Goal: Information Seeking & Learning: Compare options

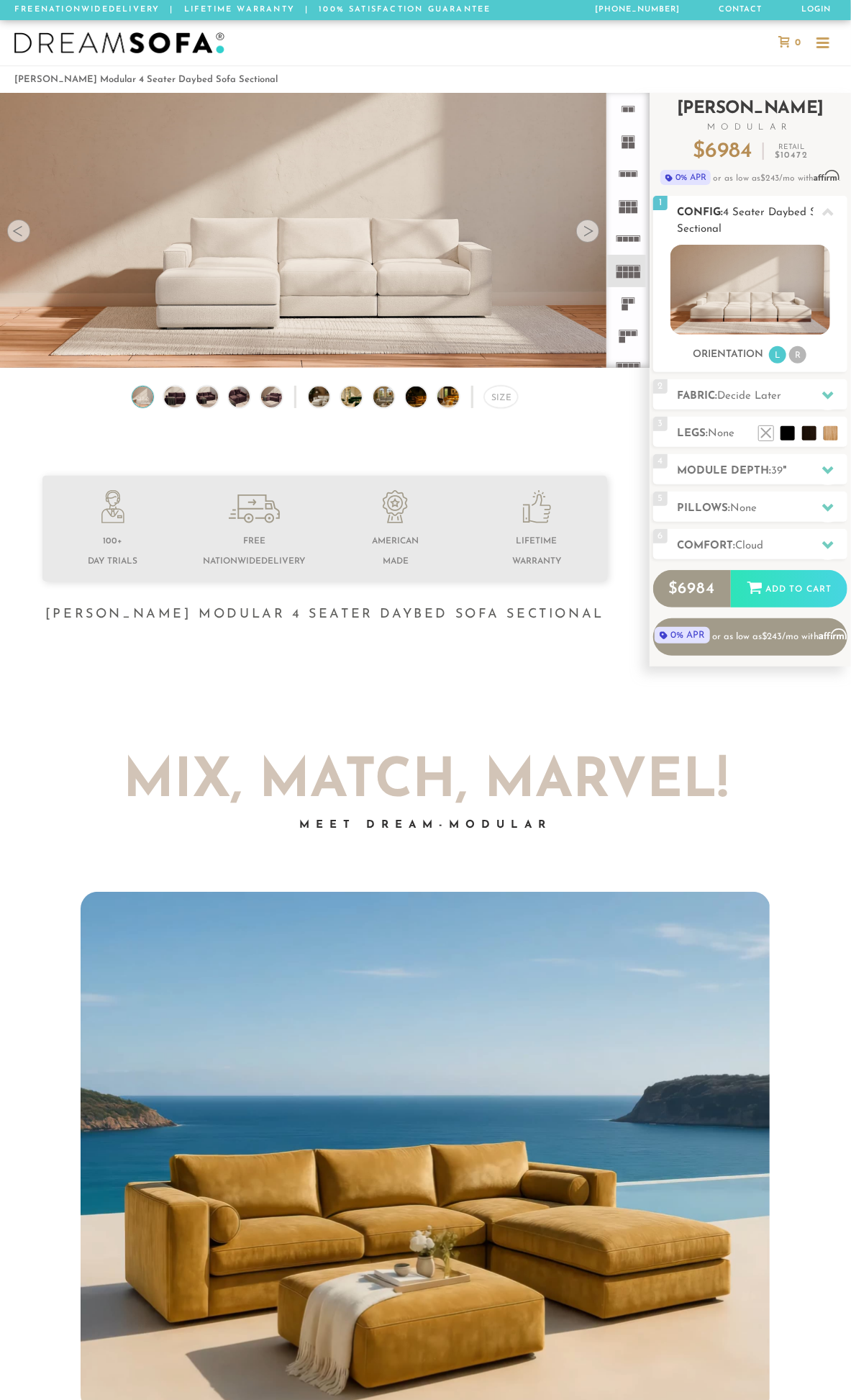
scroll to position [15169, 839]
click at [830, 213] on icon at bounding box center [828, 212] width 11 height 8
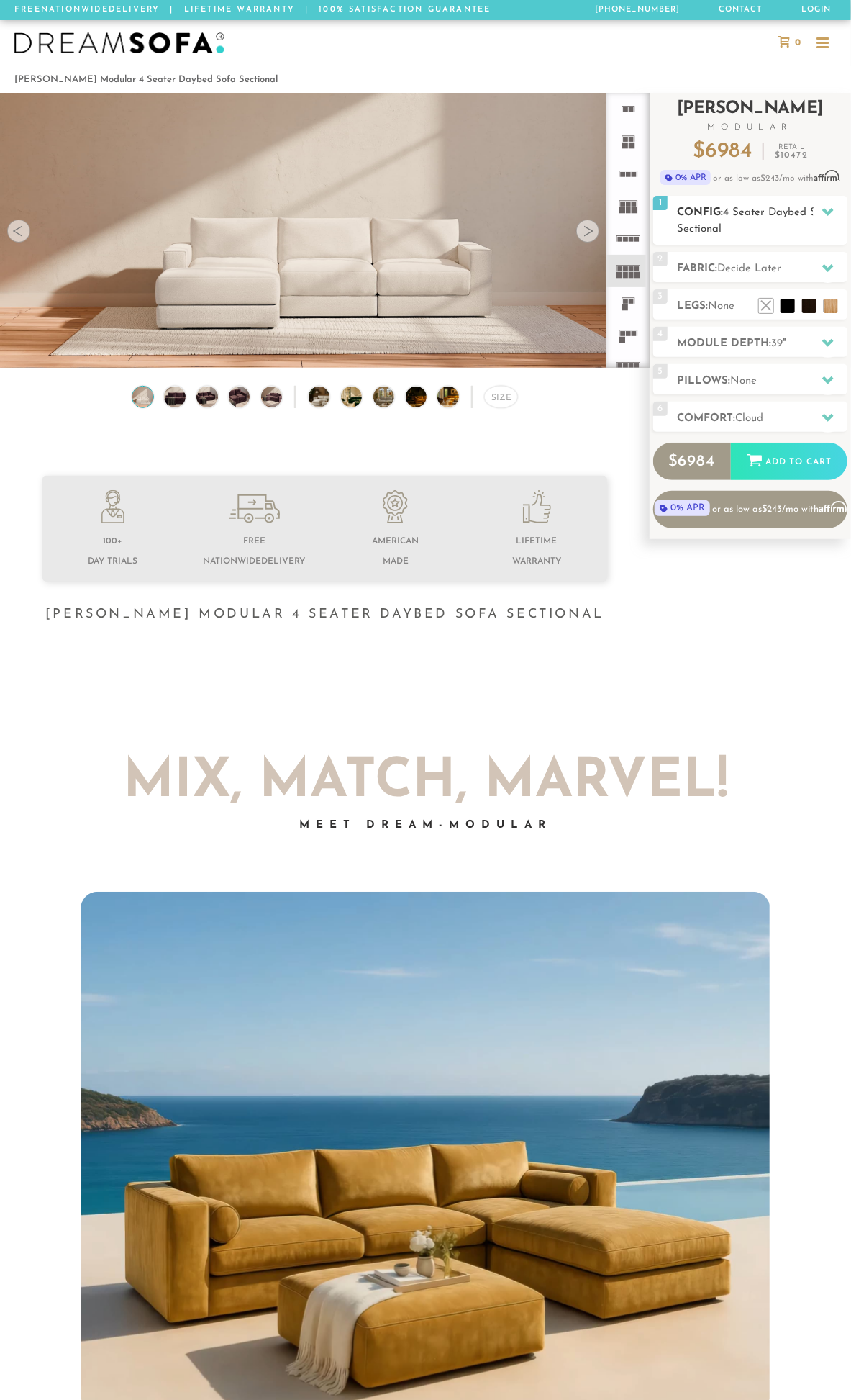
click at [825, 212] on icon at bounding box center [828, 212] width 11 height 8
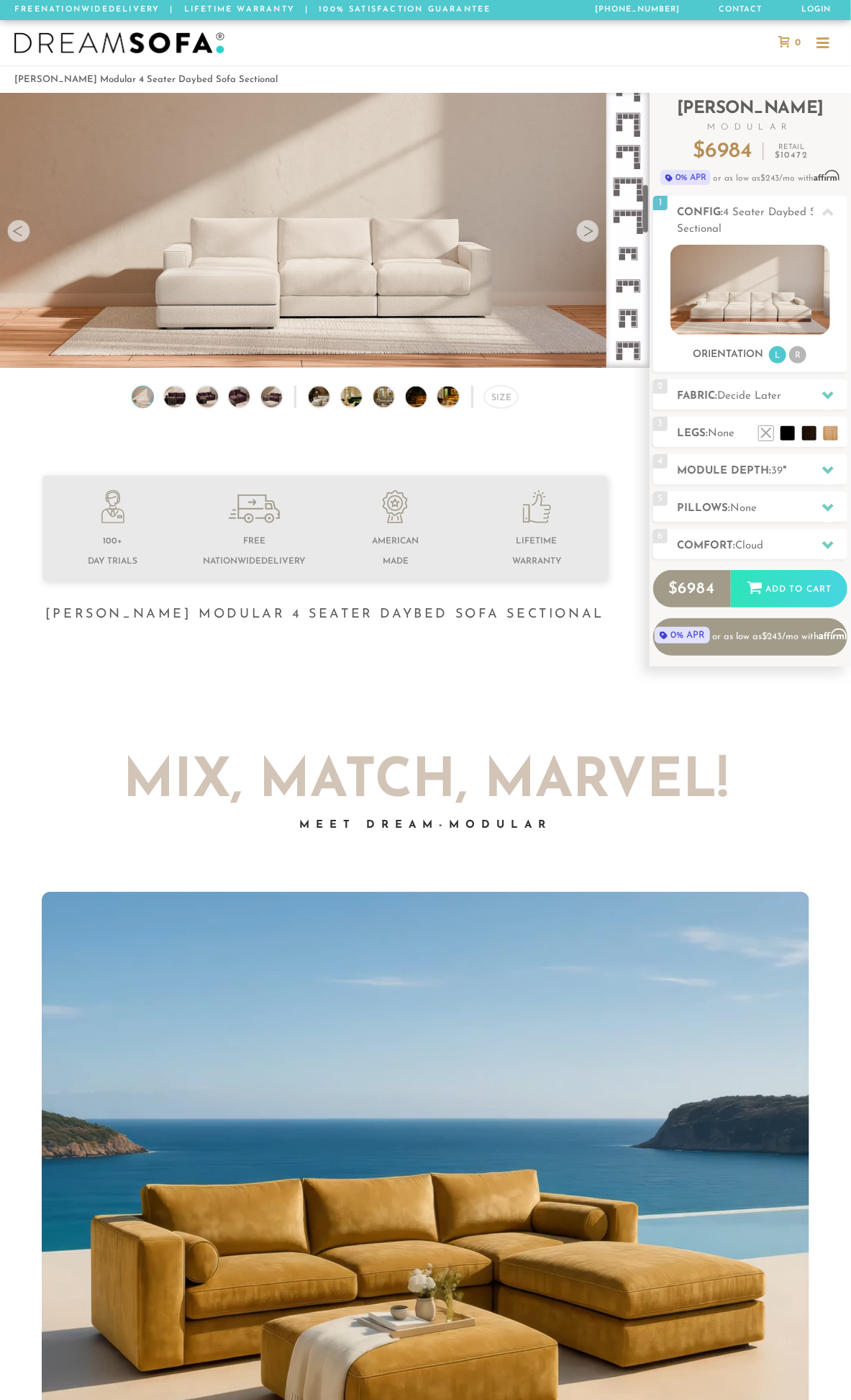
scroll to position [0, 0]
click at [643, 227] on ul at bounding box center [628, 870] width 43 height 1555
click at [637, 249] on icon at bounding box center [628, 242] width 32 height 32
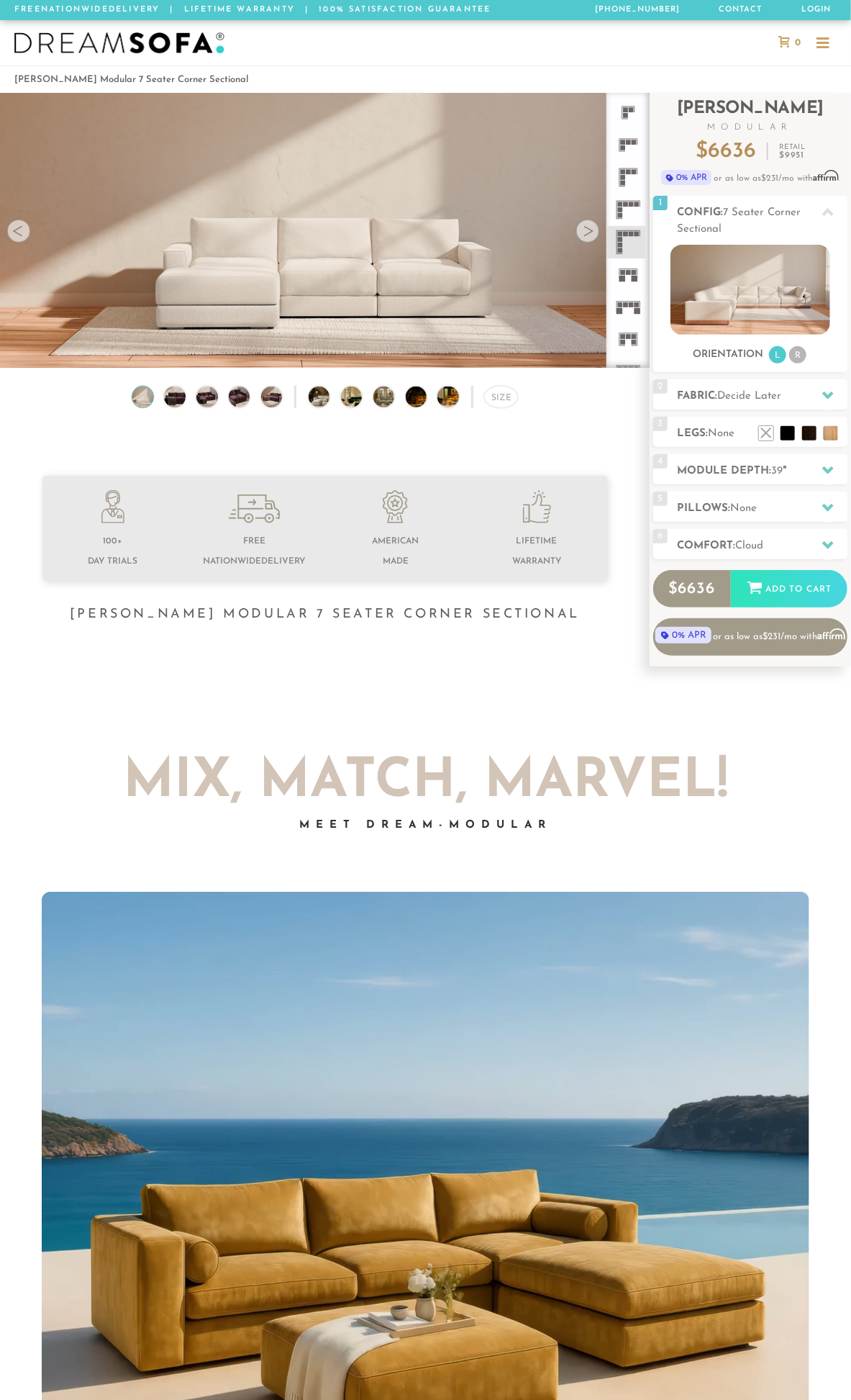
click at [624, 281] on rect at bounding box center [622, 278] width 6 height 6
click at [628, 317] on icon at bounding box center [628, 307] width 32 height 32
click at [631, 283] on icon at bounding box center [628, 274] width 32 height 32
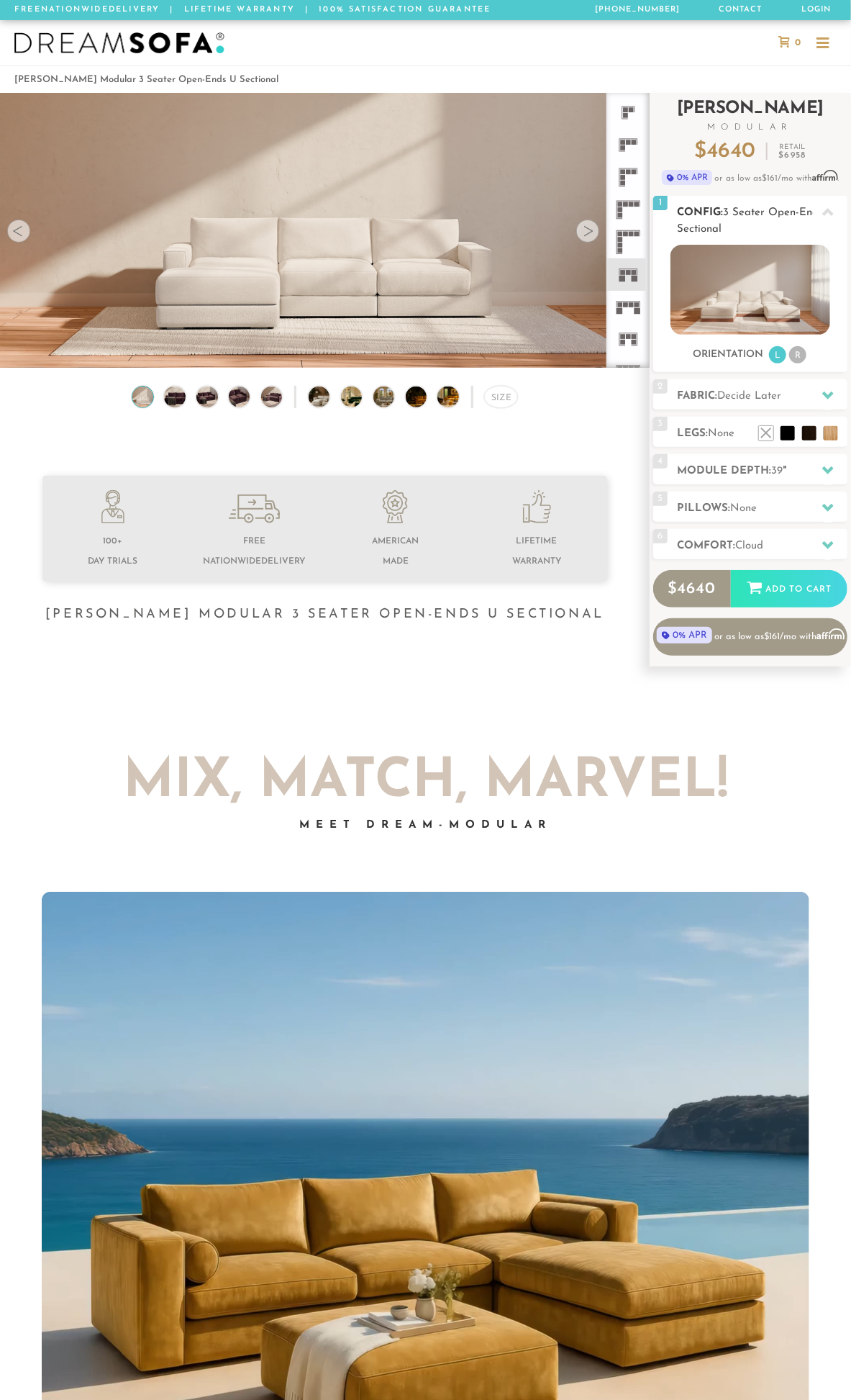
click at [843, 209] on h2 "Config: 3 Seater Open-Ends U Sectional" at bounding box center [762, 221] width 170 height 33
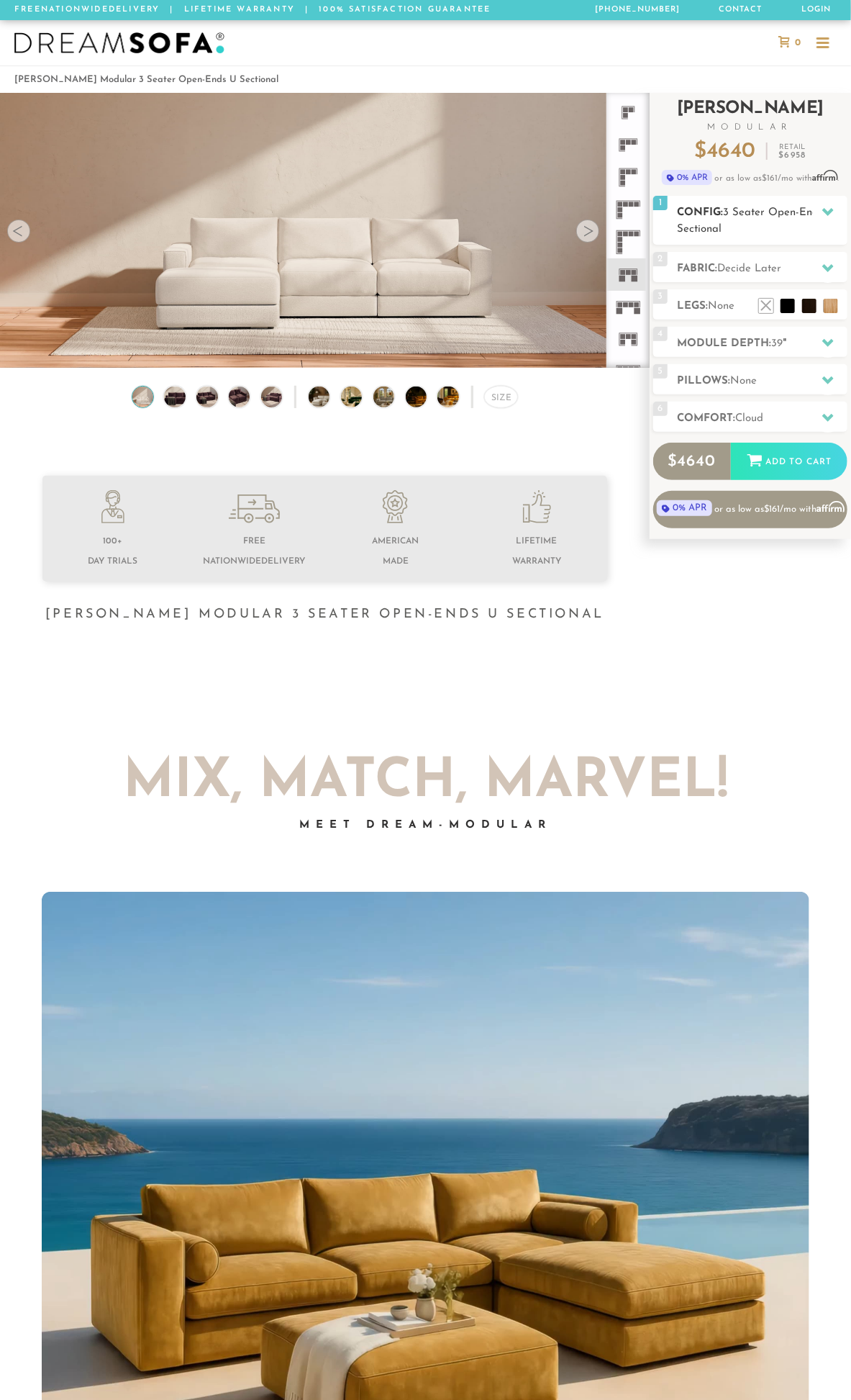
click at [833, 209] on icon at bounding box center [828, 211] width 11 height 11
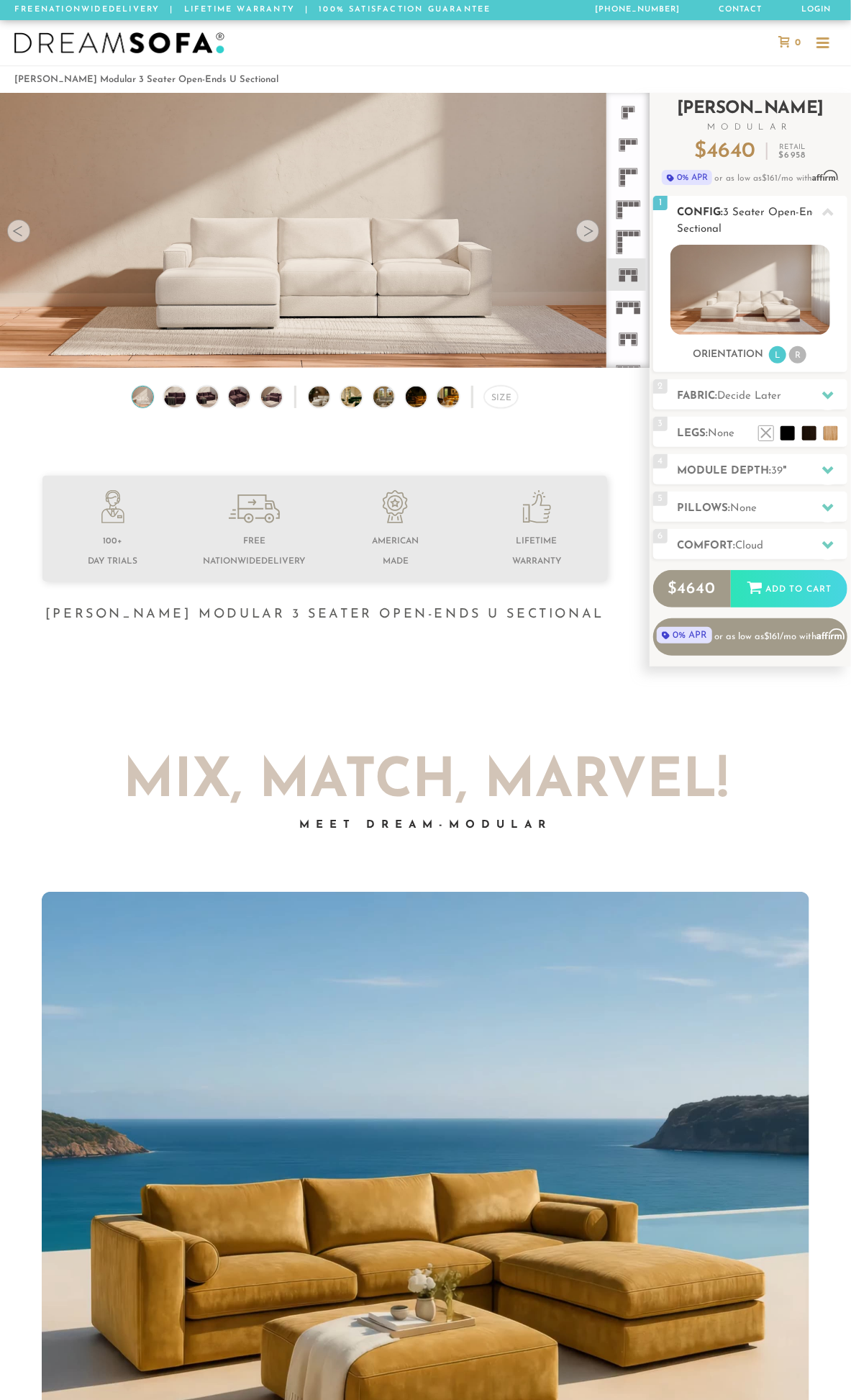
click at [797, 209] on span "3 Seater Open-Ends U Sectional" at bounding box center [755, 220] width 157 height 27
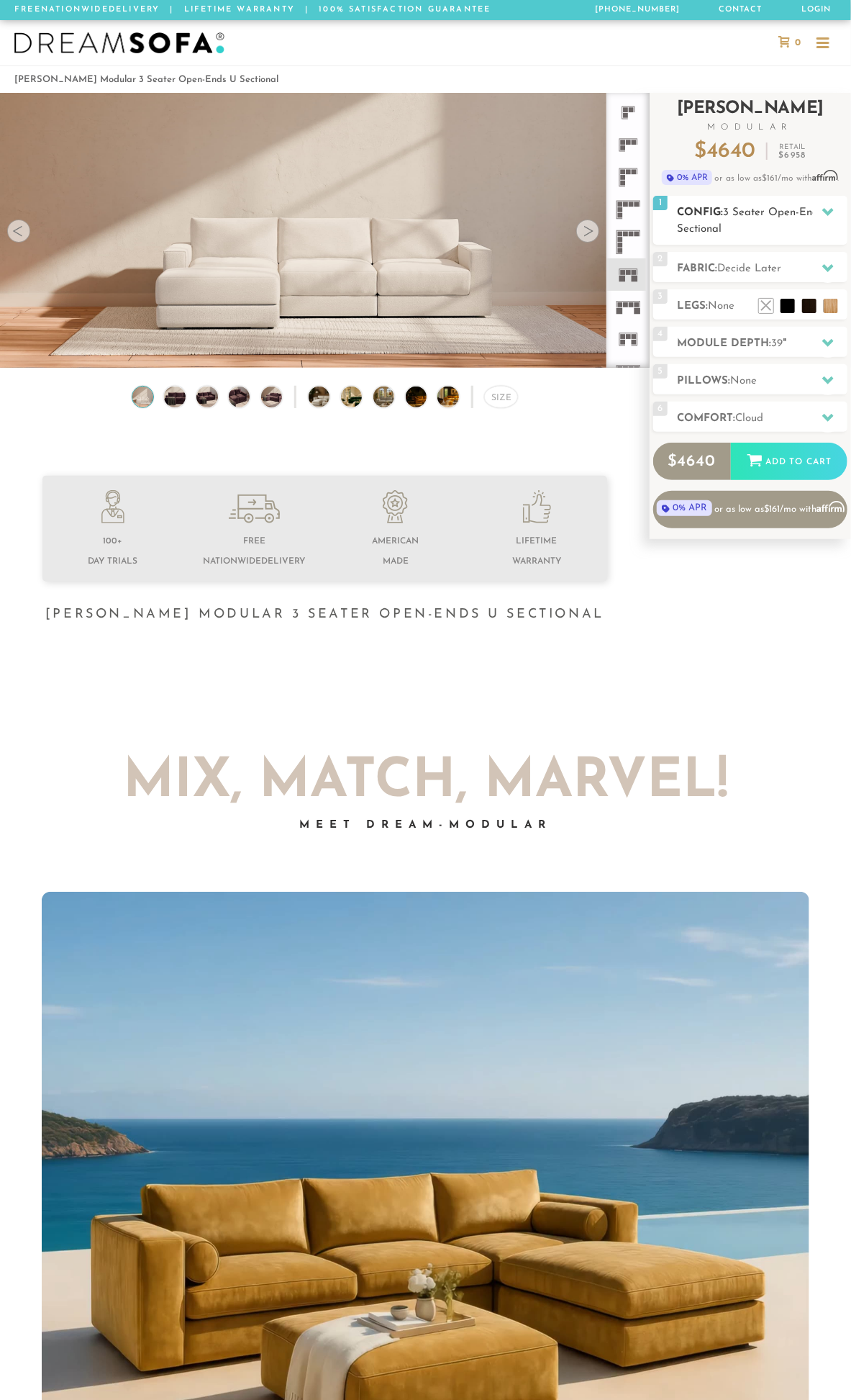
click at [794, 212] on span "3 Seater Open-Ends U Sectional" at bounding box center [755, 220] width 157 height 27
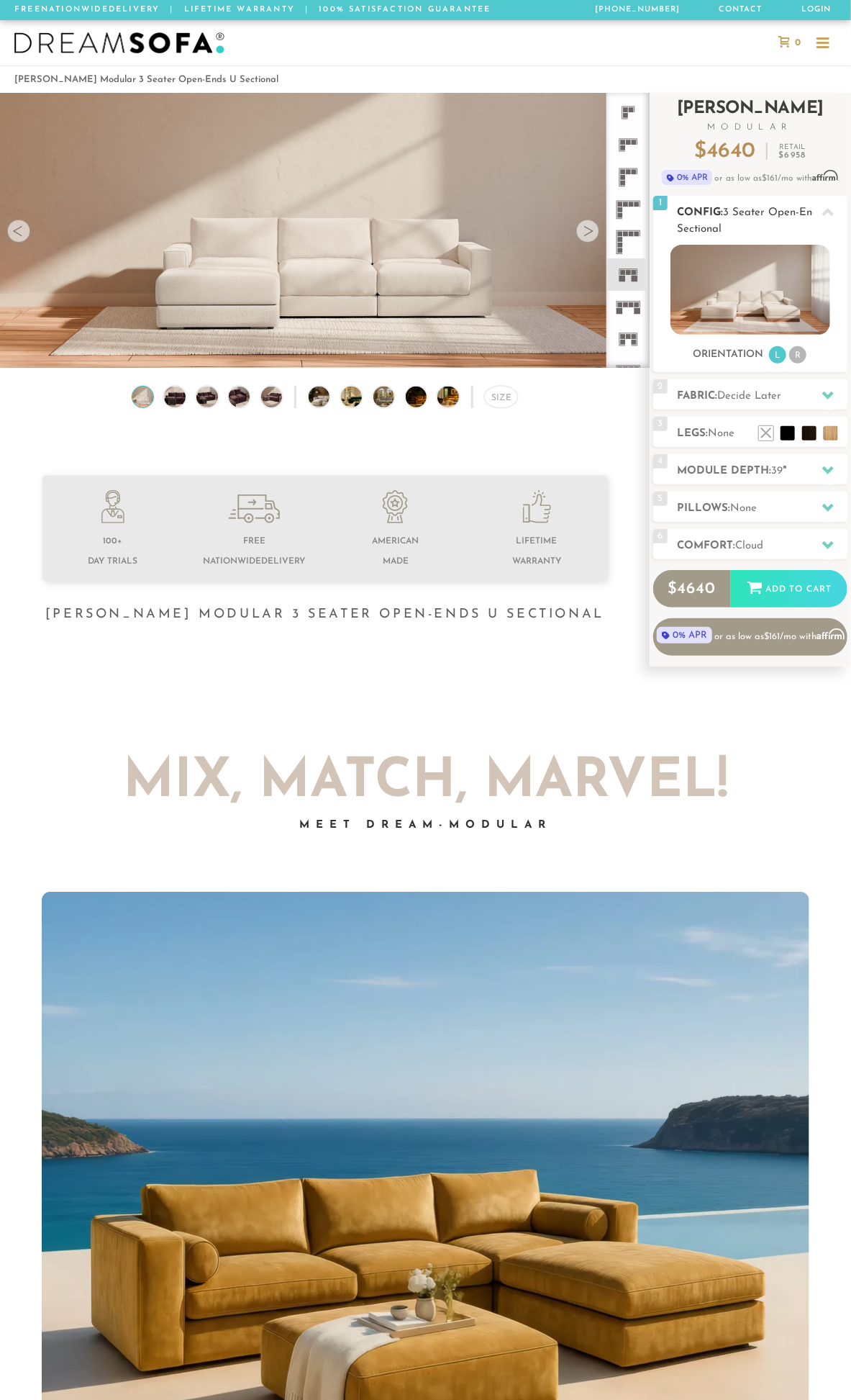
click at [770, 213] on span "3 Seater Open-Ends U Sectional" at bounding box center [755, 220] width 157 height 27
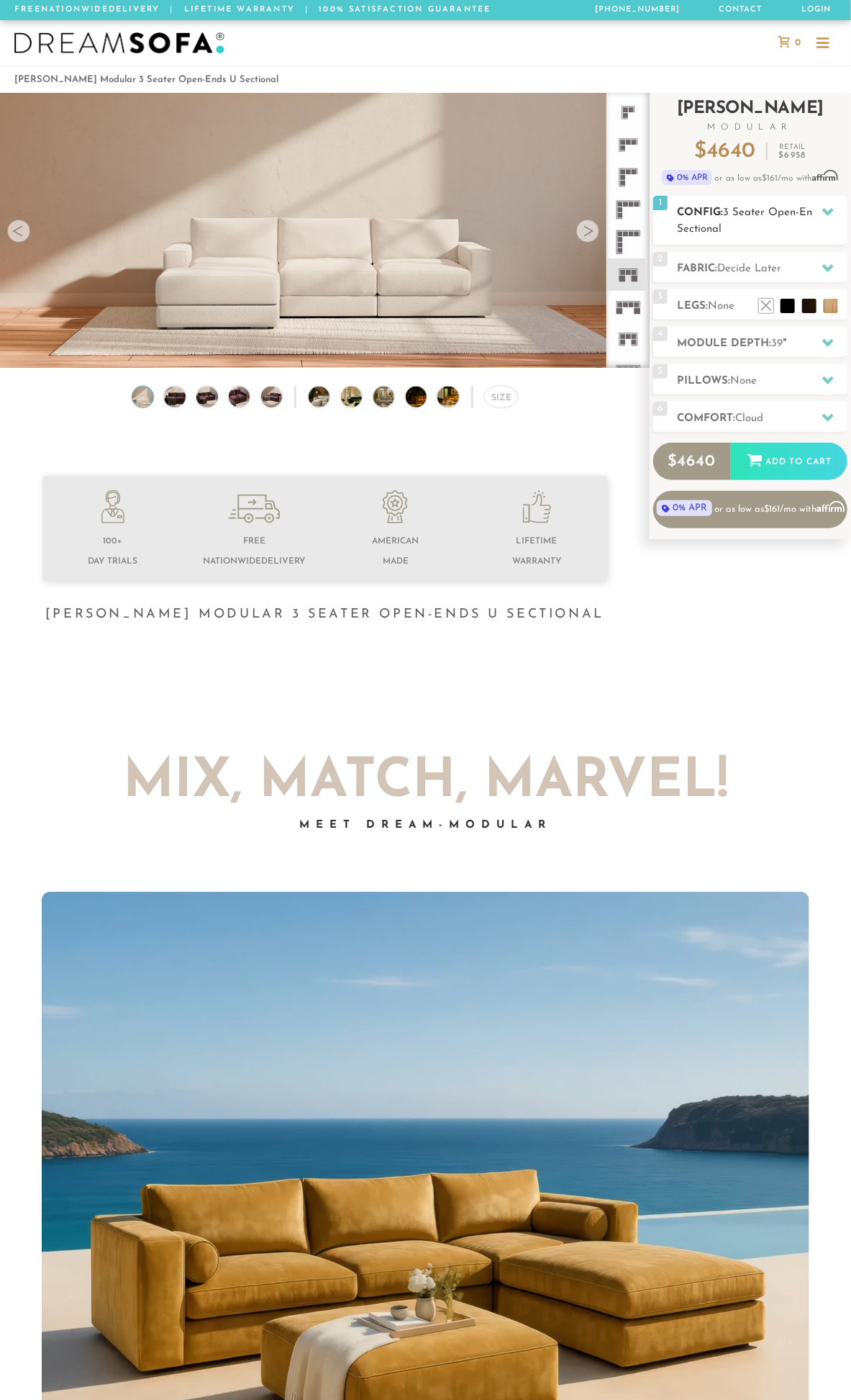
click at [775, 207] on span "3 Seater Open-Ends U Sectional" at bounding box center [755, 220] width 157 height 27
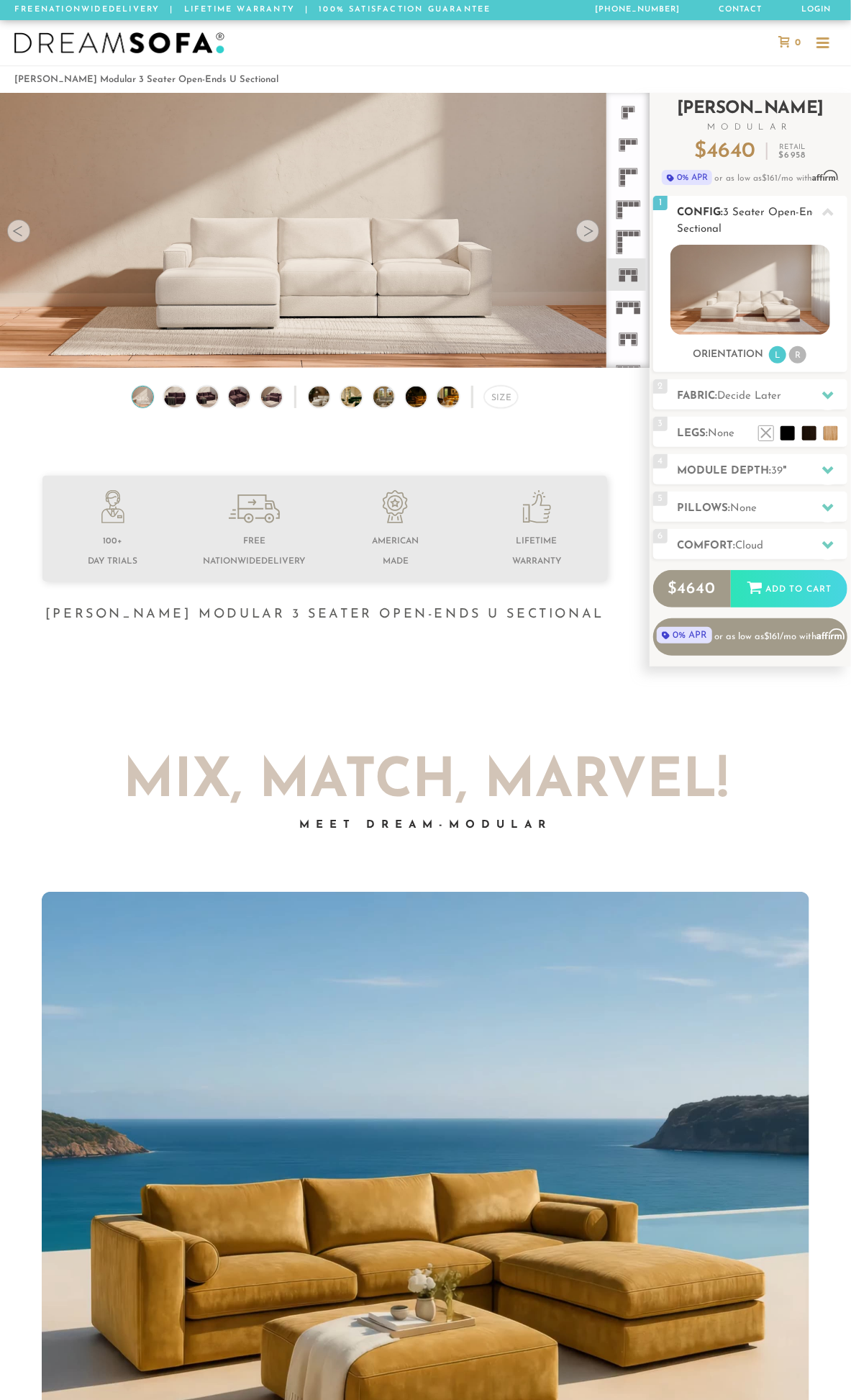
click at [803, 209] on span "3 Seater Open-Ends U Sectional" at bounding box center [755, 220] width 157 height 27
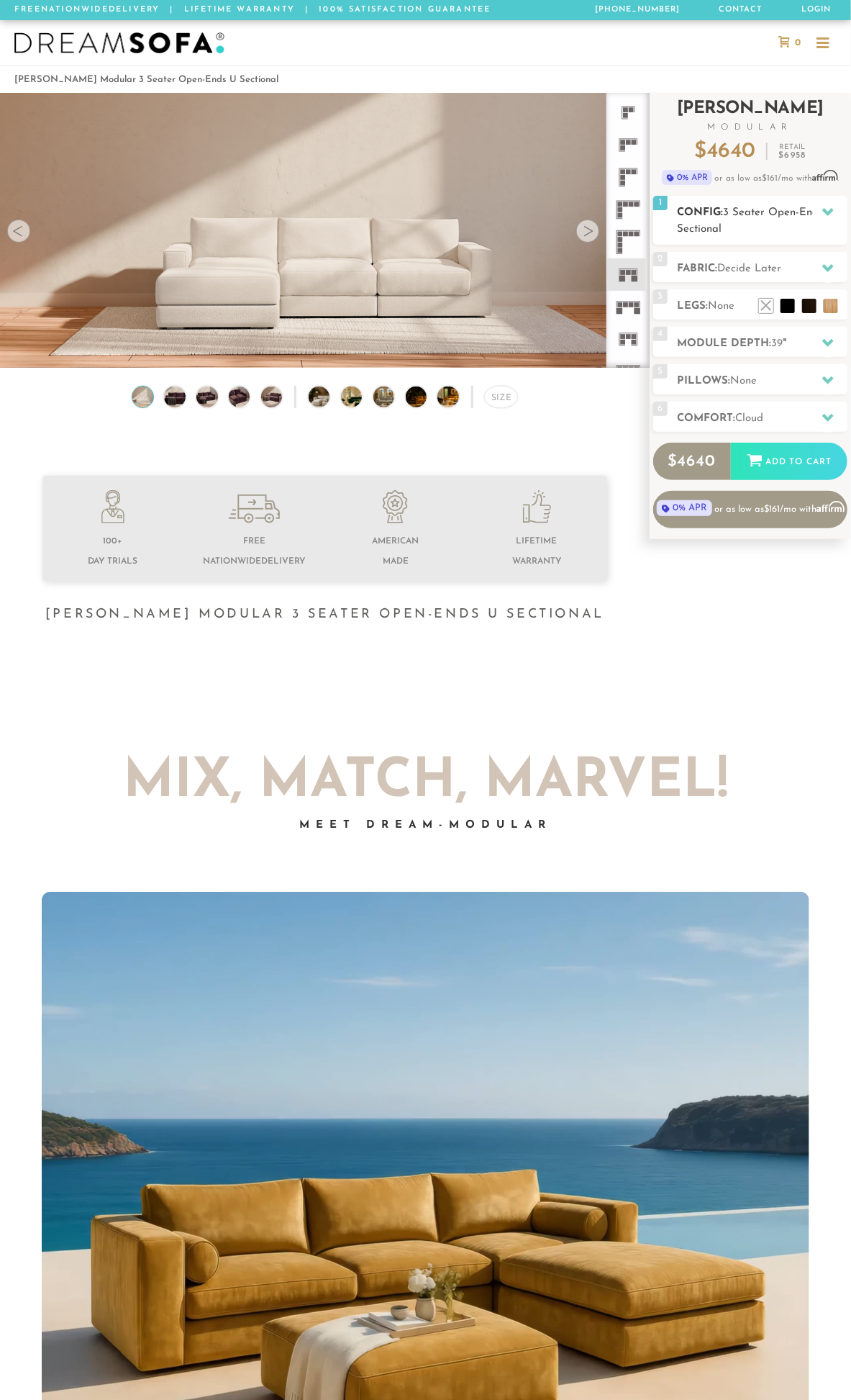
click at [799, 213] on span "3 Seater Open-Ends U Sectional" at bounding box center [755, 220] width 157 height 27
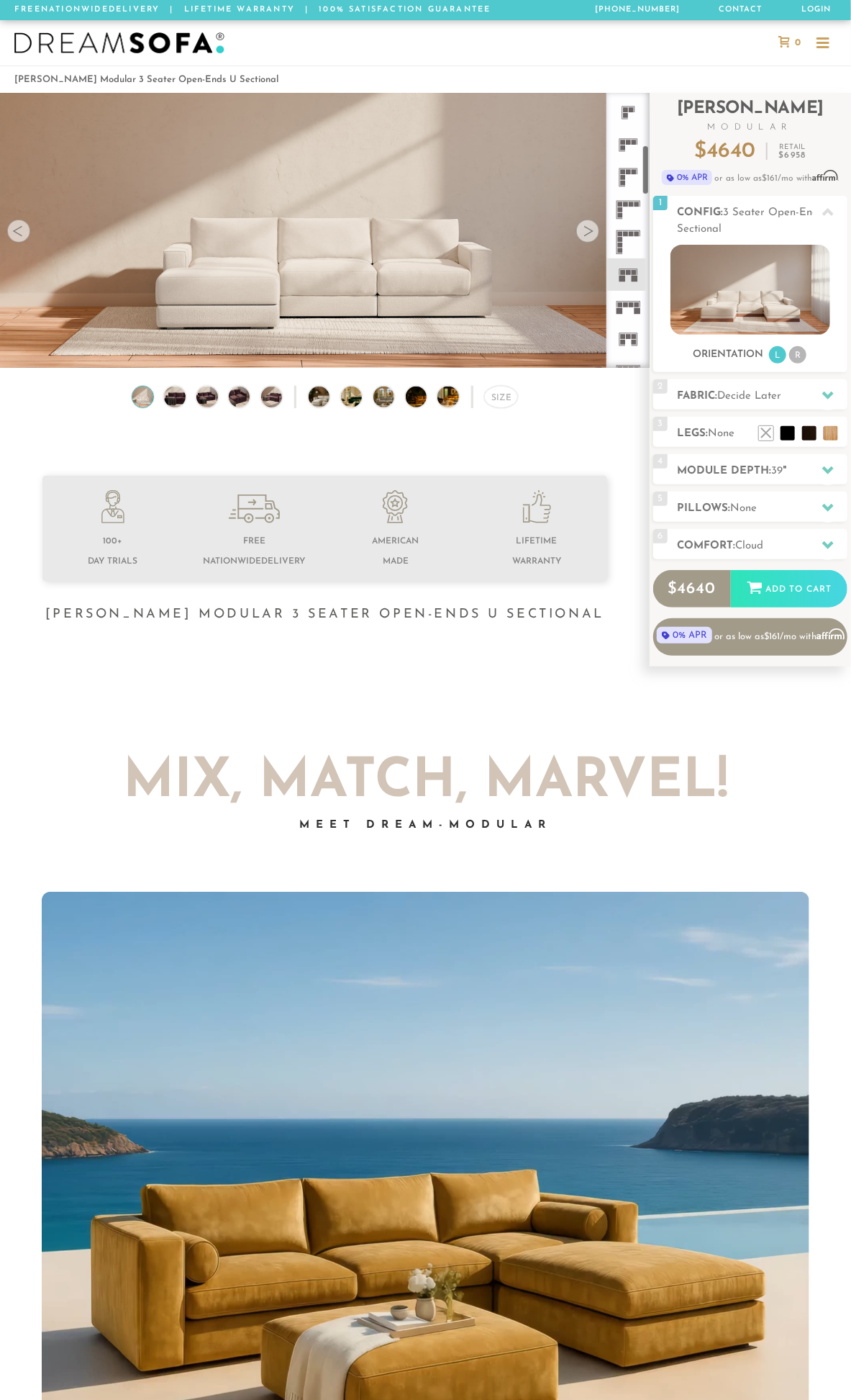
click at [594, 233] on div at bounding box center [588, 231] width 23 height 23
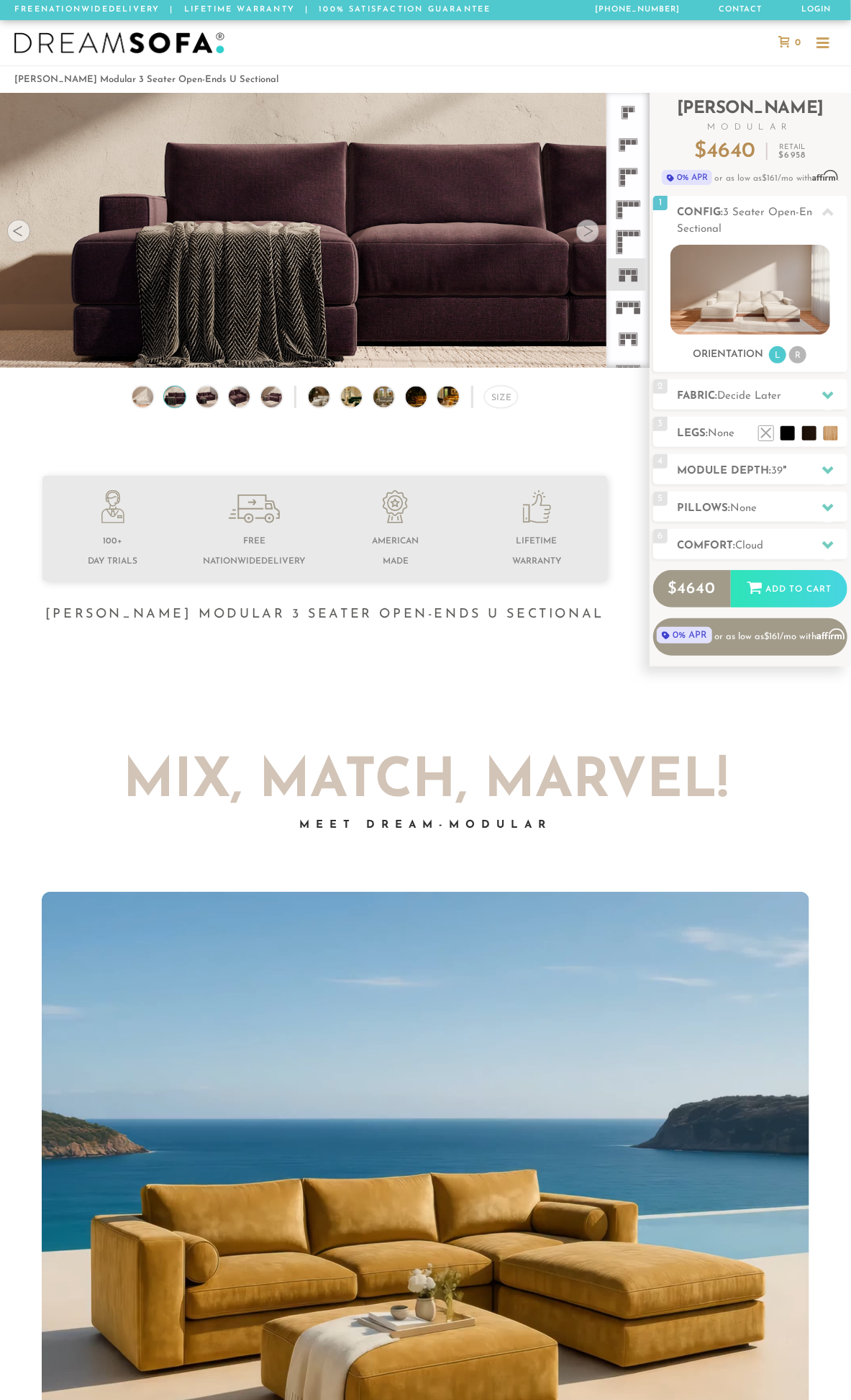
click at [594, 233] on div at bounding box center [588, 231] width 23 height 23
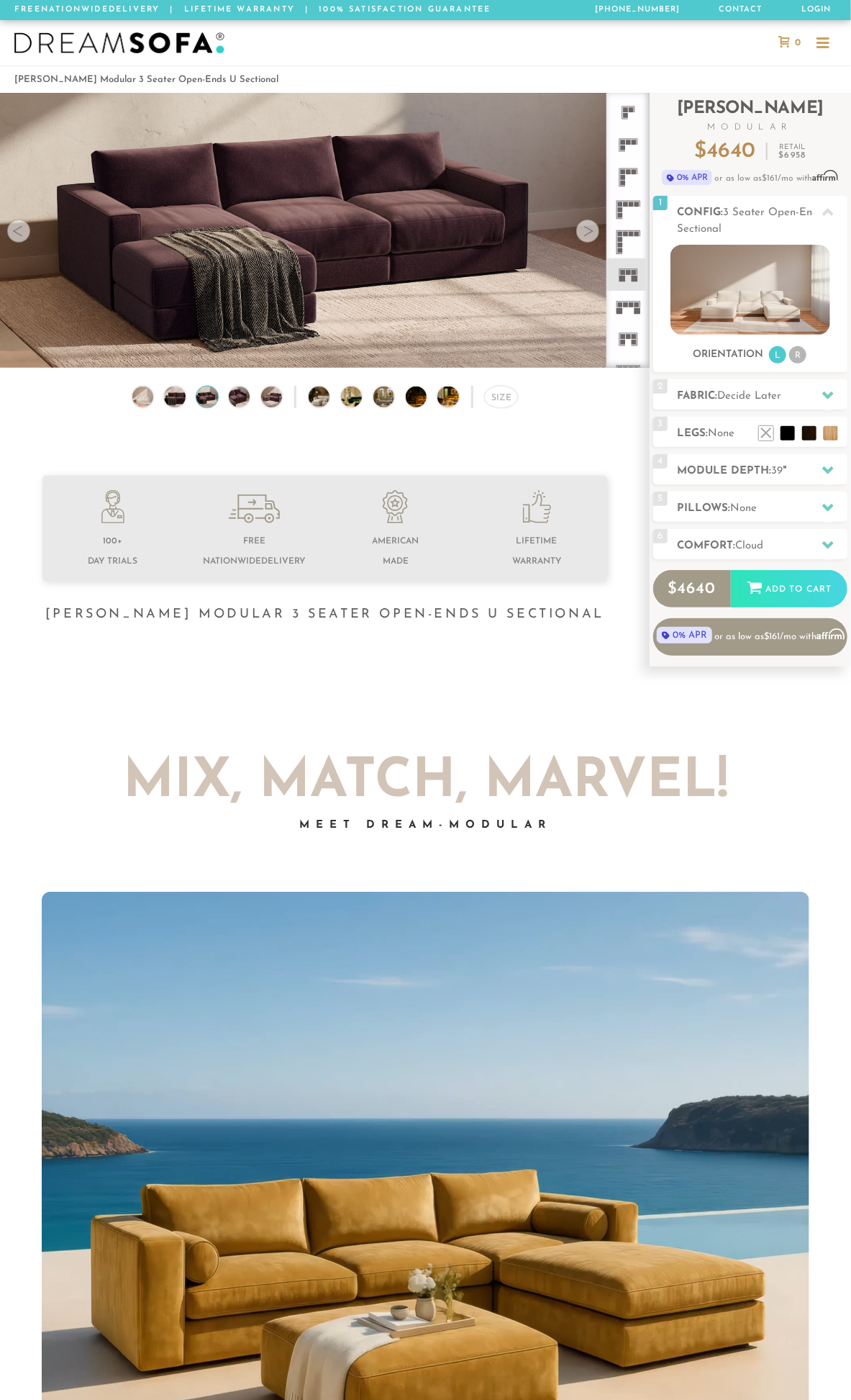
click at [594, 233] on div at bounding box center [588, 231] width 23 height 23
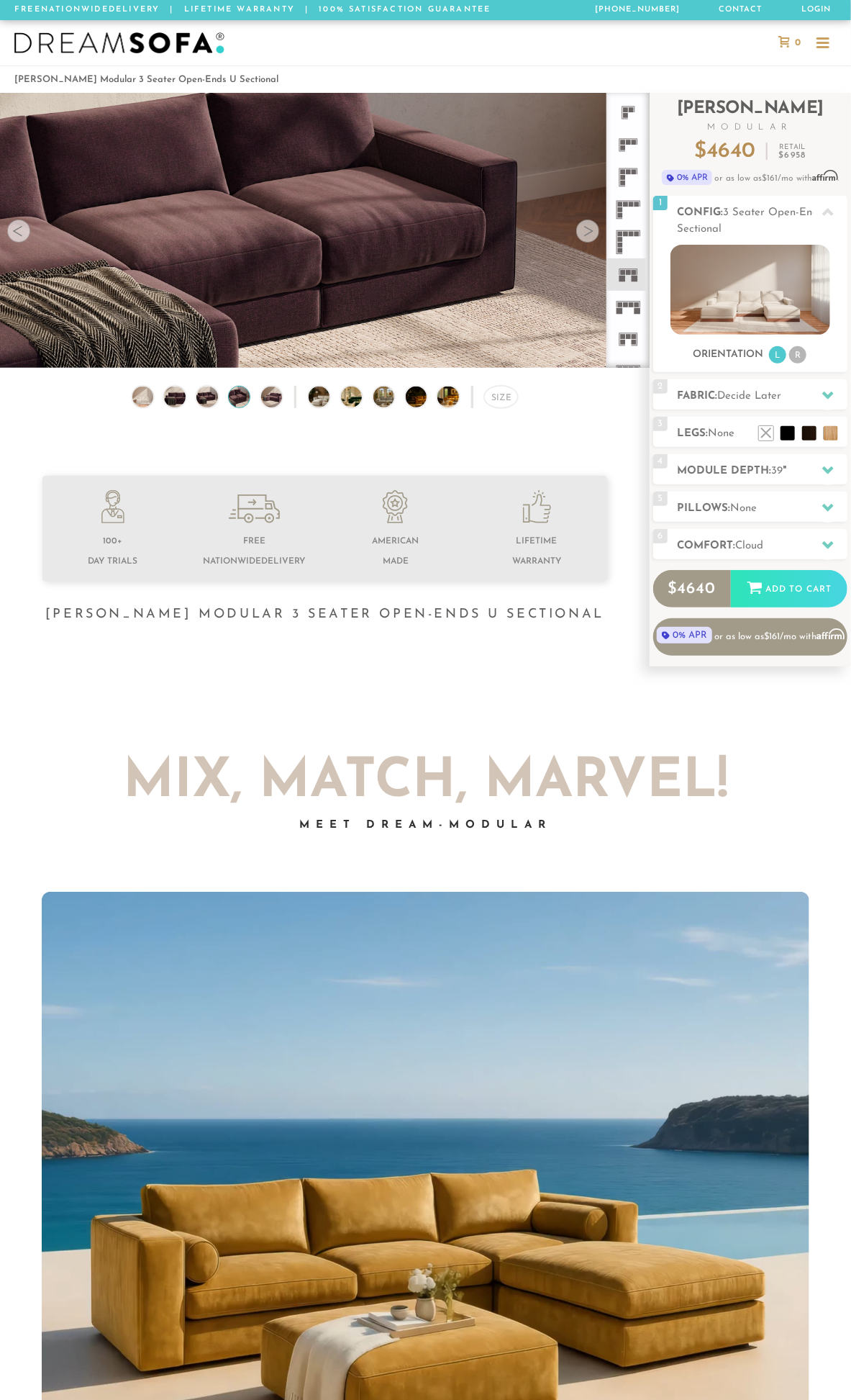
click at [594, 233] on div at bounding box center [588, 231] width 23 height 23
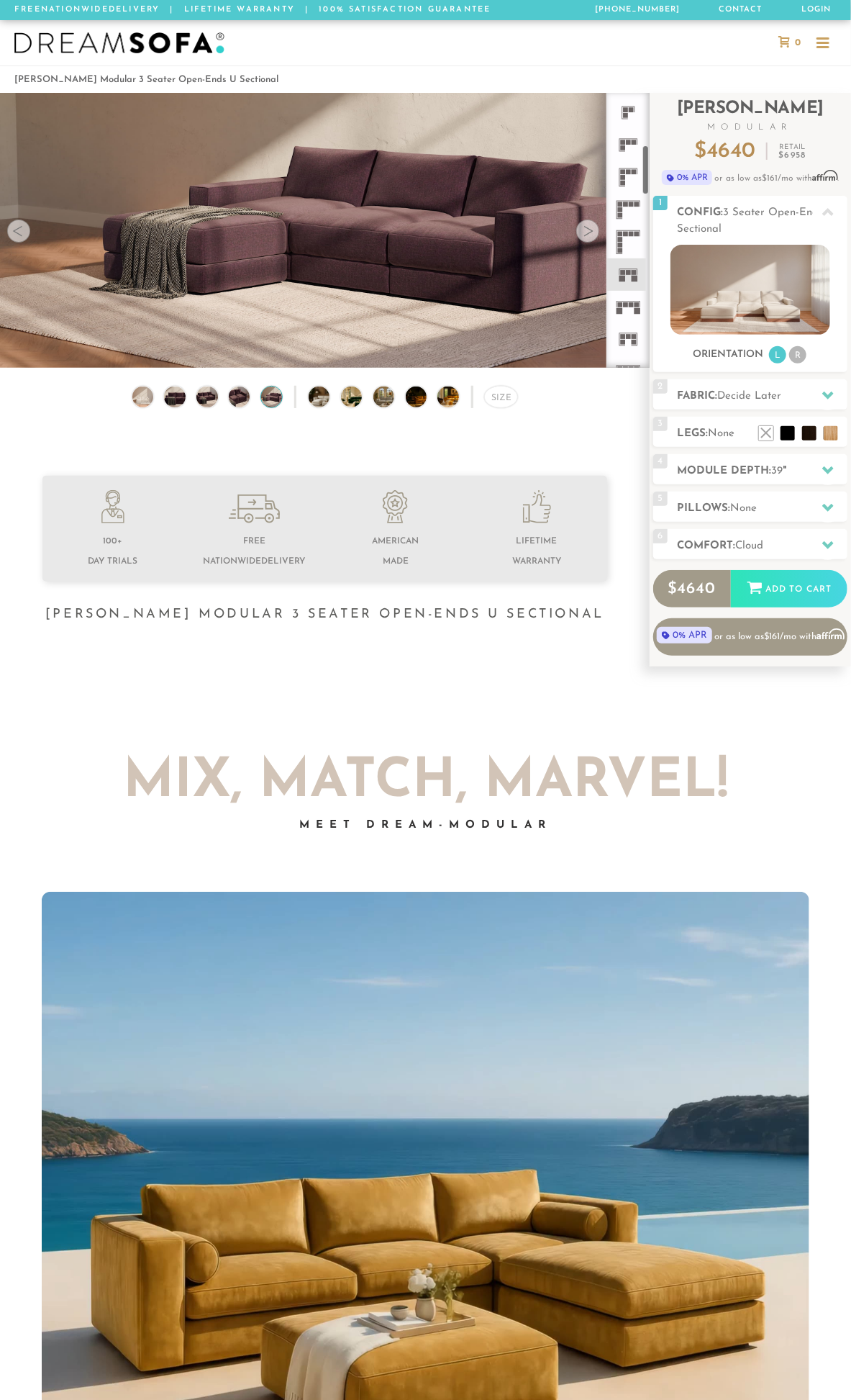
click at [621, 304] on rect at bounding box center [620, 305] width 5 height 5
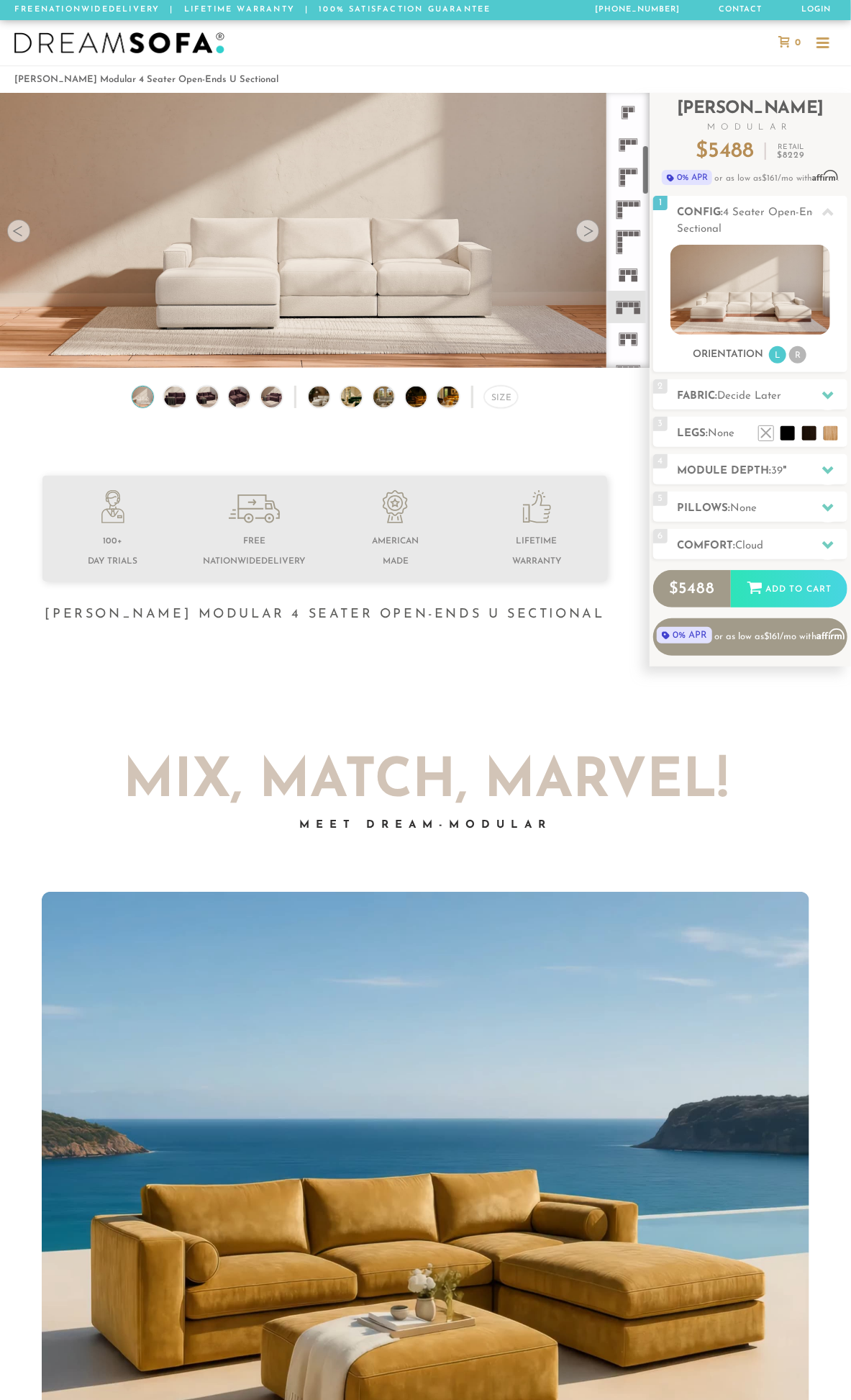
click at [619, 336] on rect at bounding box center [619, 338] width 1 height 11
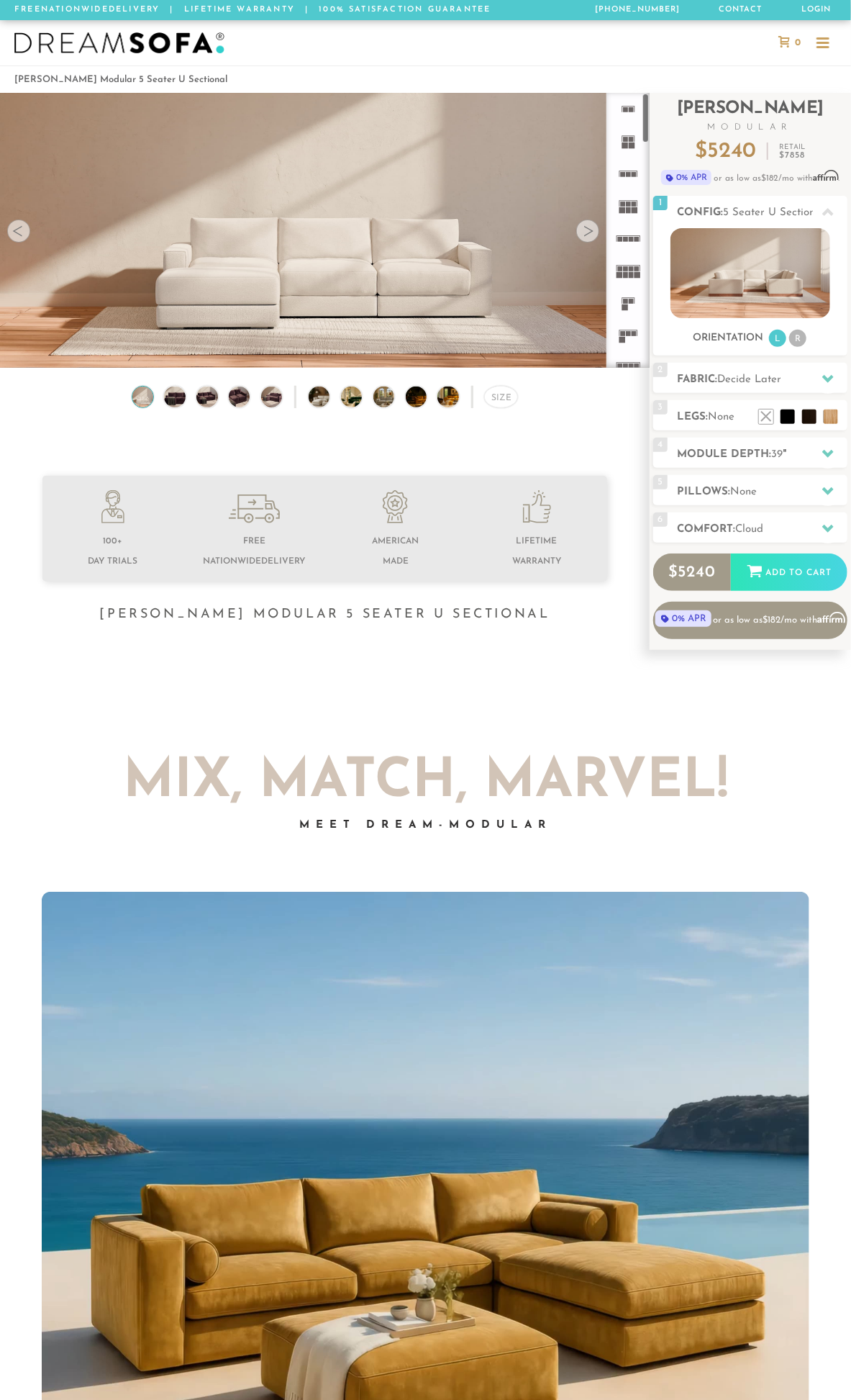
click at [624, 235] on rect at bounding box center [627, 235] width 24 height 1
click at [621, 277] on rect at bounding box center [618, 275] width 6 height 6
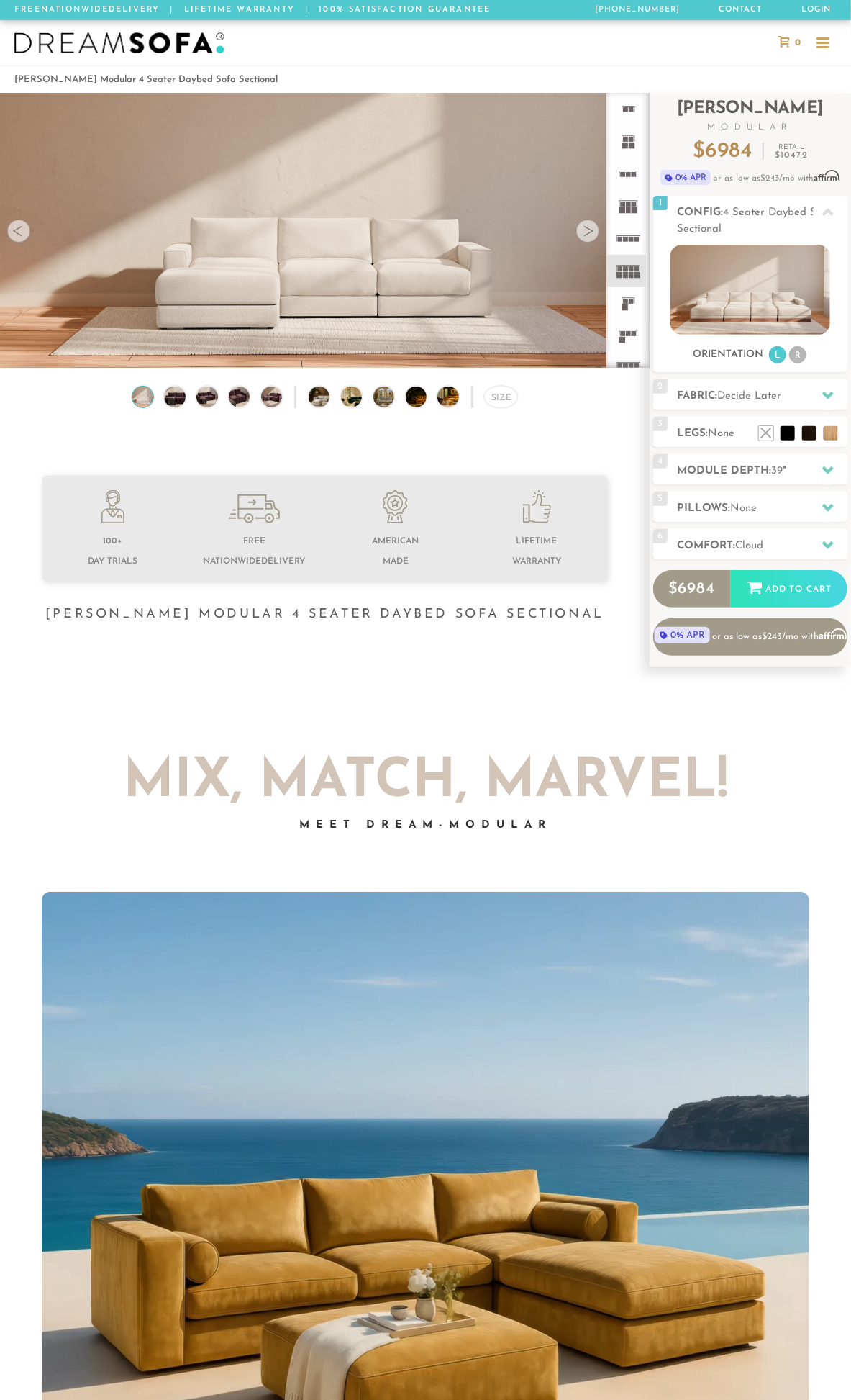
click at [622, 302] on rect at bounding box center [622, 300] width 1 height 6
click at [634, 343] on icon at bounding box center [628, 336] width 32 height 32
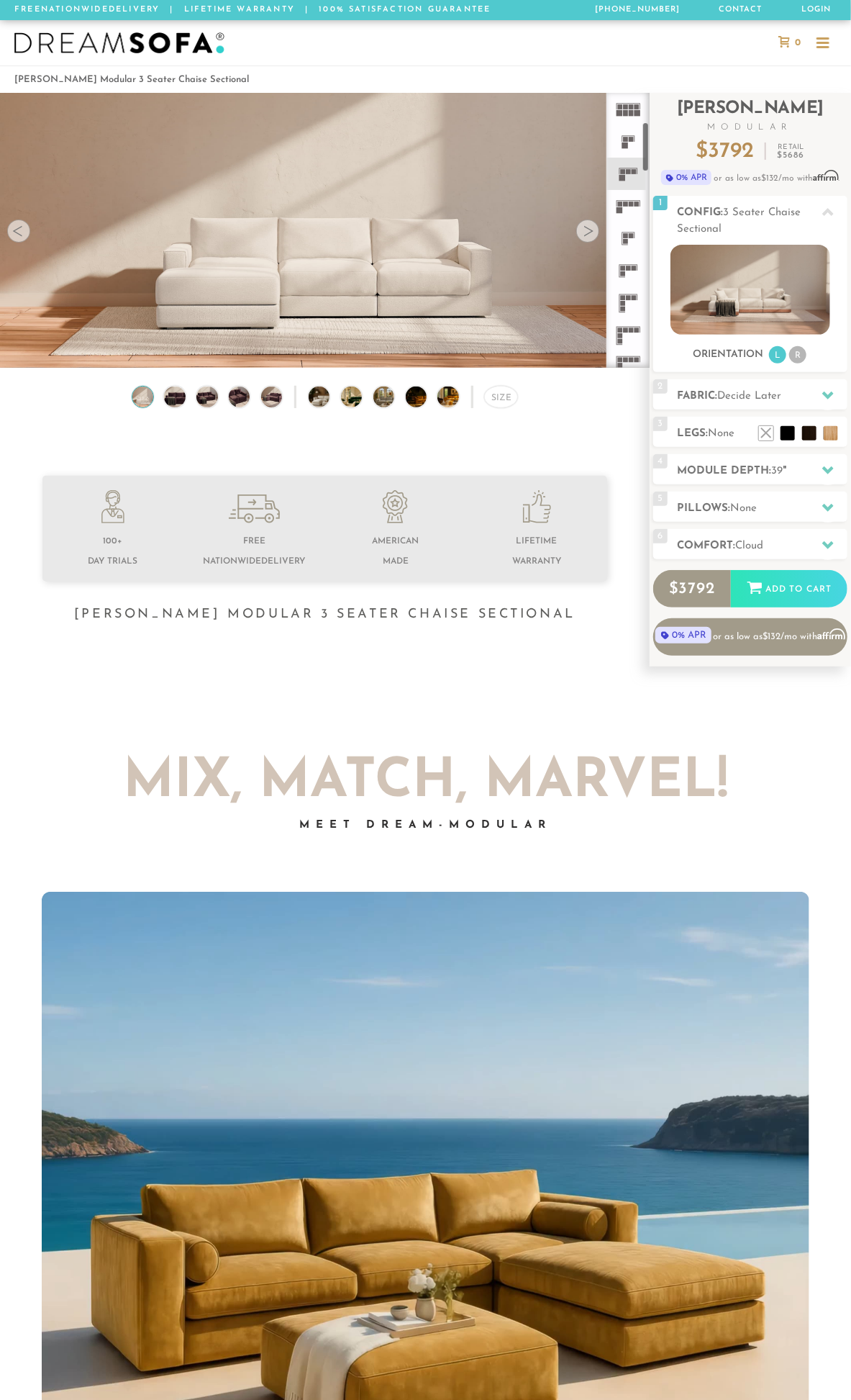
scroll to position [162, 0]
click at [619, 274] on icon at bounding box center [628, 271] width 32 height 32
click at [627, 307] on icon at bounding box center [628, 303] width 32 height 32
click at [629, 339] on icon at bounding box center [628, 336] width 32 height 32
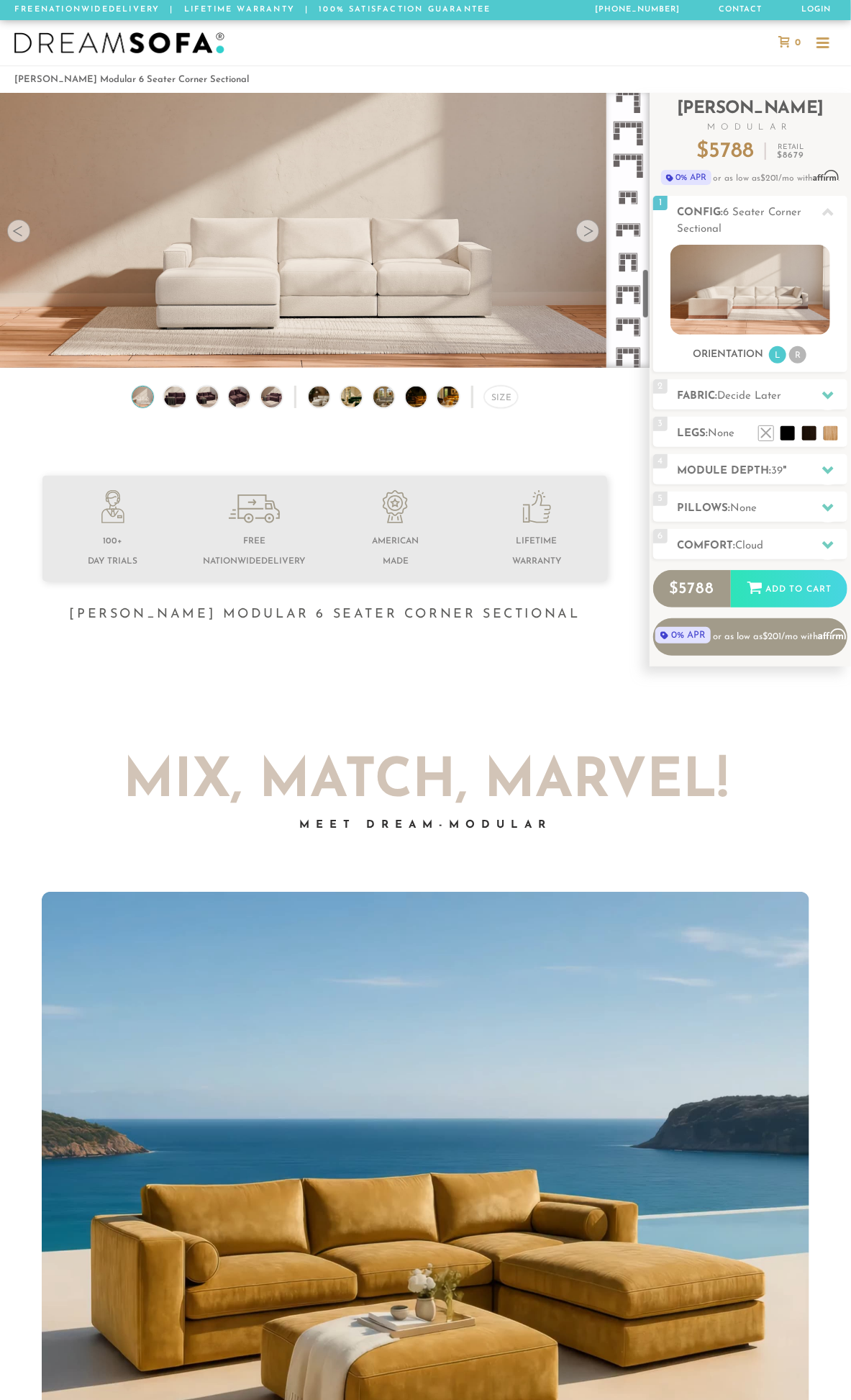
scroll to position [982, 0]
click at [627, 338] on icon at bounding box center [628, 325] width 32 height 32
click at [624, 350] on rect at bounding box center [626, 350] width 5 height 5
click at [672, 204] on div "1 Config: 9 Seater Open End U Sectional R" at bounding box center [750, 220] width 194 height 49
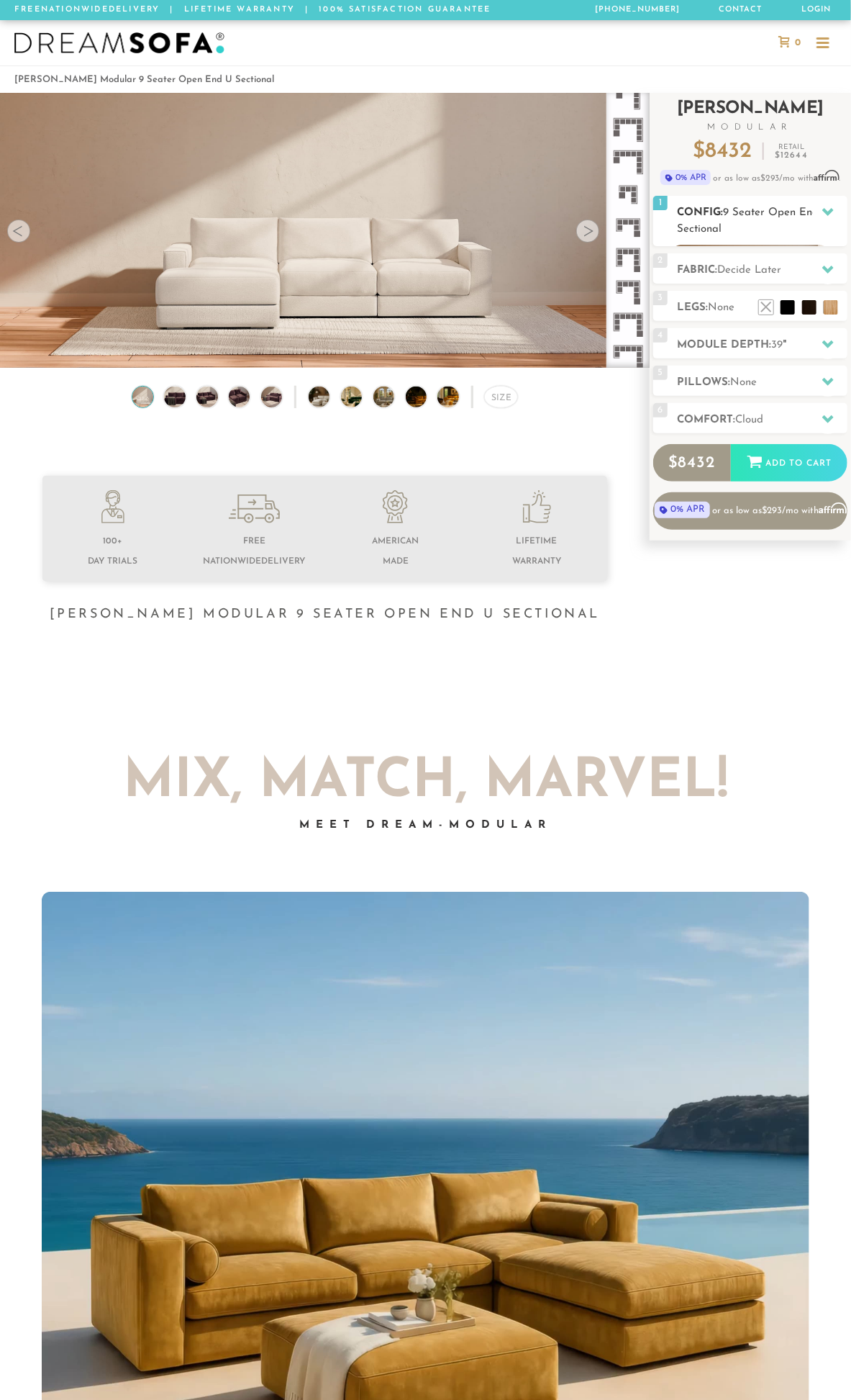
click at [672, 204] on div "1 Config: 9 Seater Open End U Sectional R" at bounding box center [750, 220] width 194 height 49
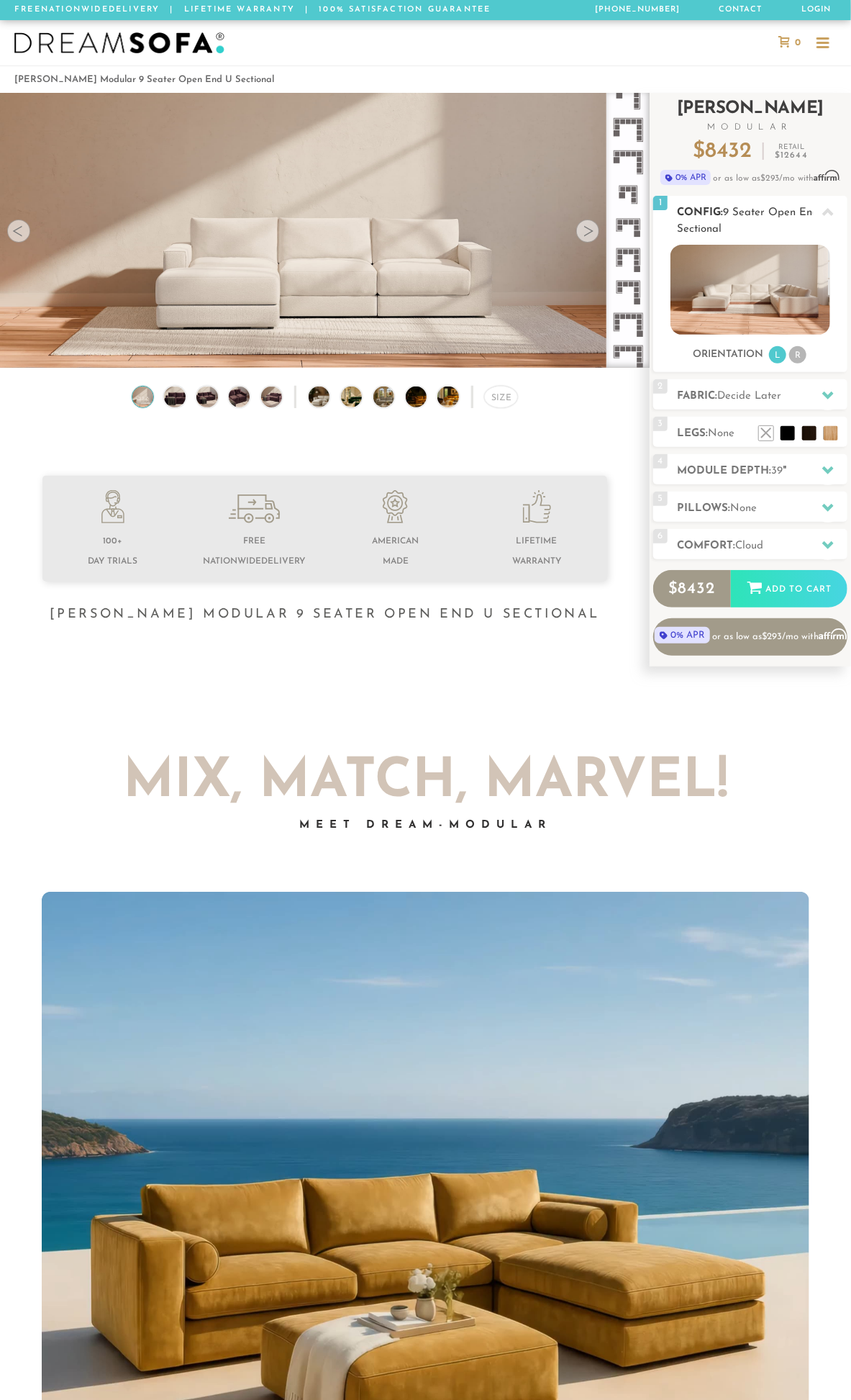
click at [797, 276] on img at bounding box center [750, 290] width 159 height 90
click at [809, 200] on div "1 Config: 9 Seater Open End U Sectional R" at bounding box center [750, 220] width 194 height 49
click at [803, 218] on h2 "Config: 9 Seater Open End U Sectional" at bounding box center [762, 221] width 170 height 33
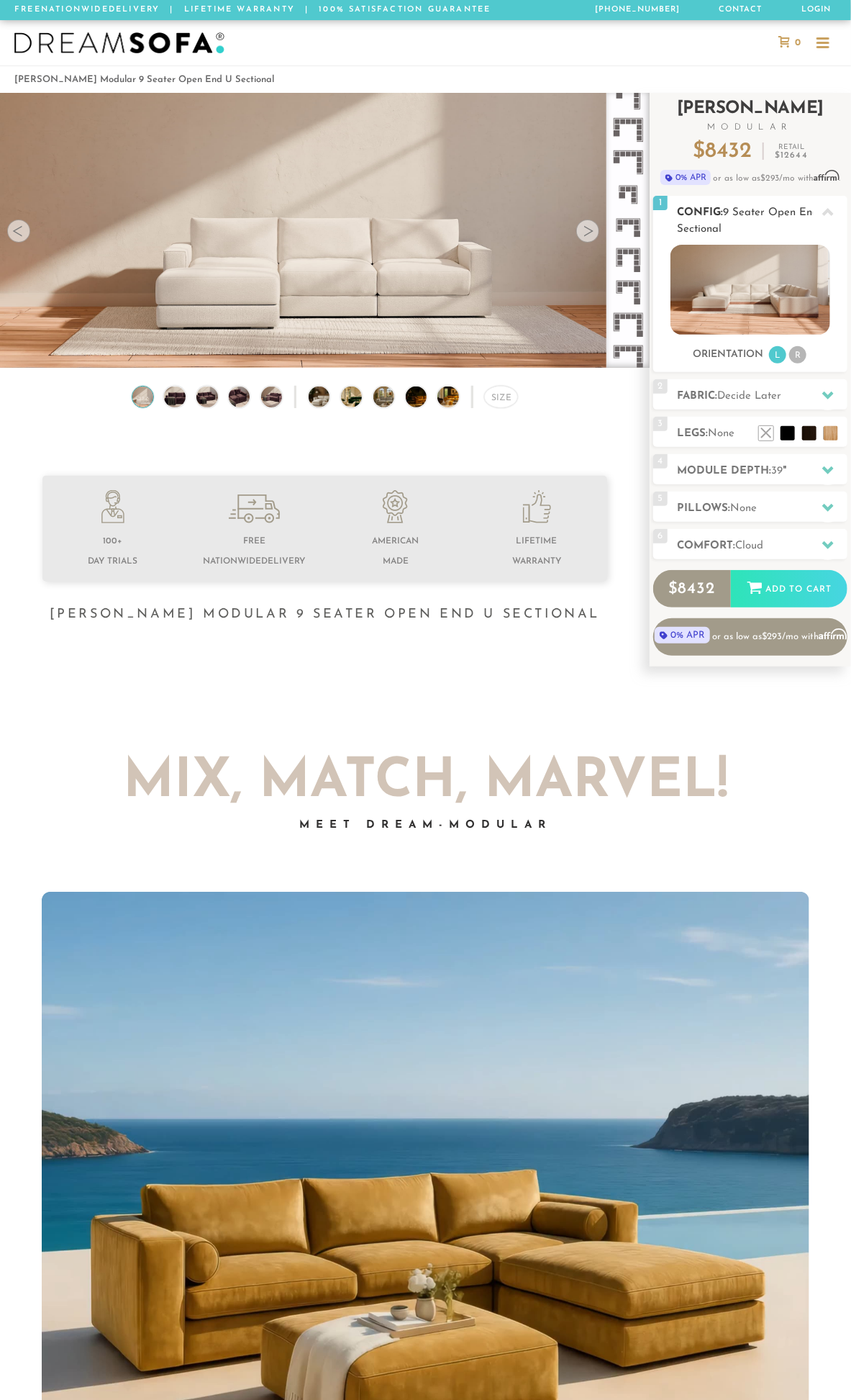
click at [803, 218] on h2 "Config: 9 Seater Open End U Sectional" at bounding box center [762, 221] width 170 height 33
click at [641, 285] on icon at bounding box center [628, 292] width 32 height 32
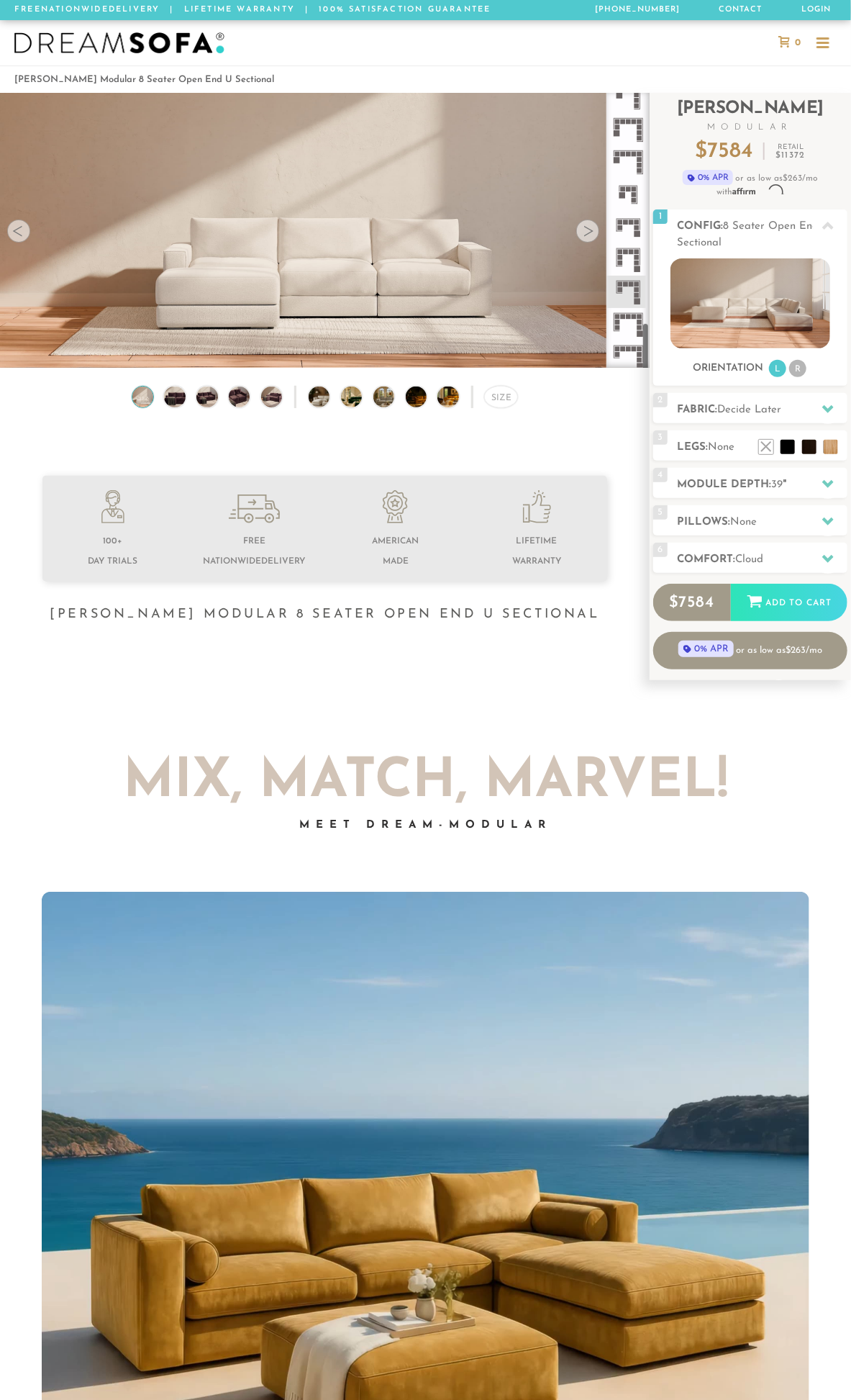
click at [631, 249] on rect at bounding box center [631, 252] width 5 height 5
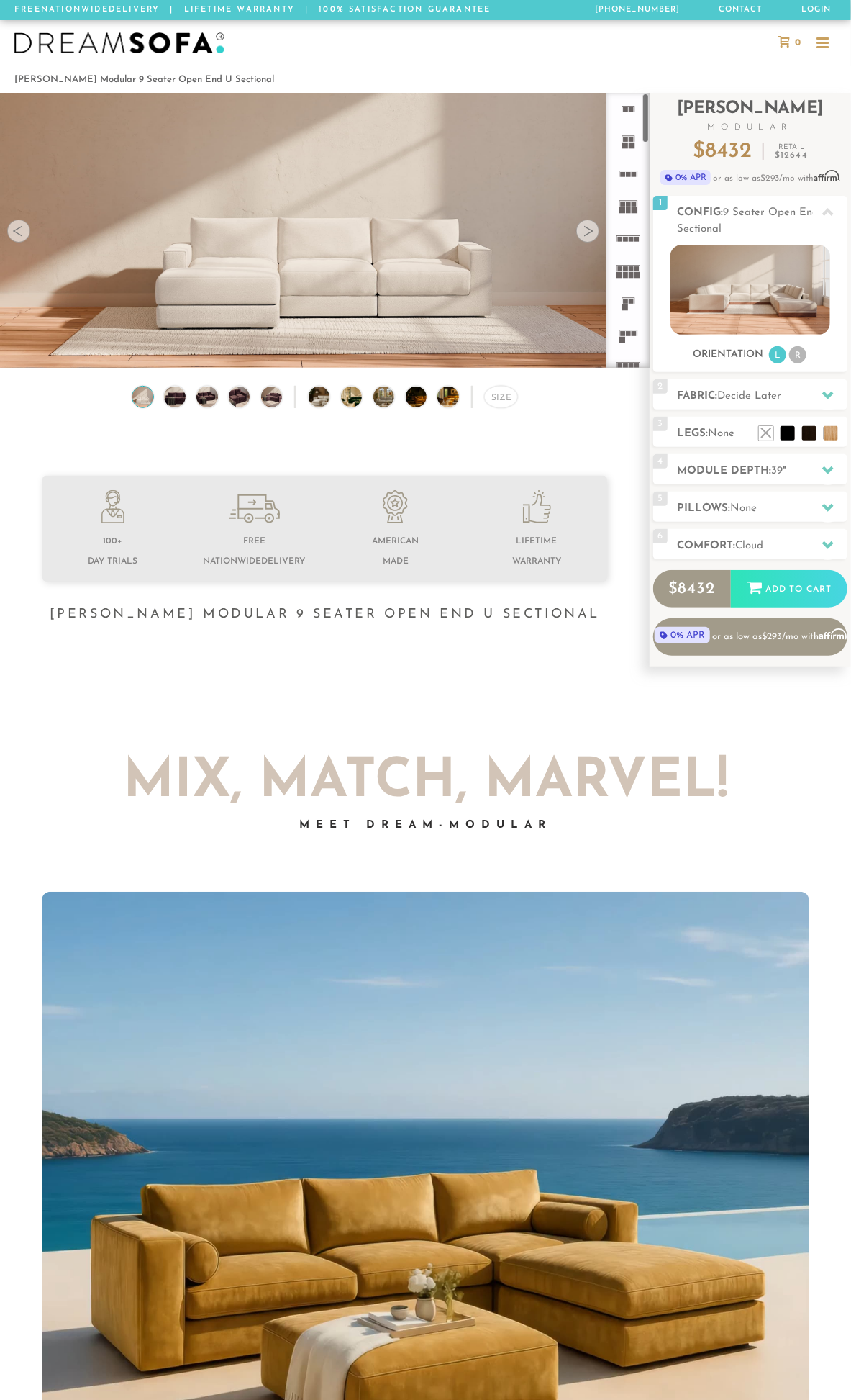
click at [633, 189] on icon at bounding box center [628, 173] width 32 height 32
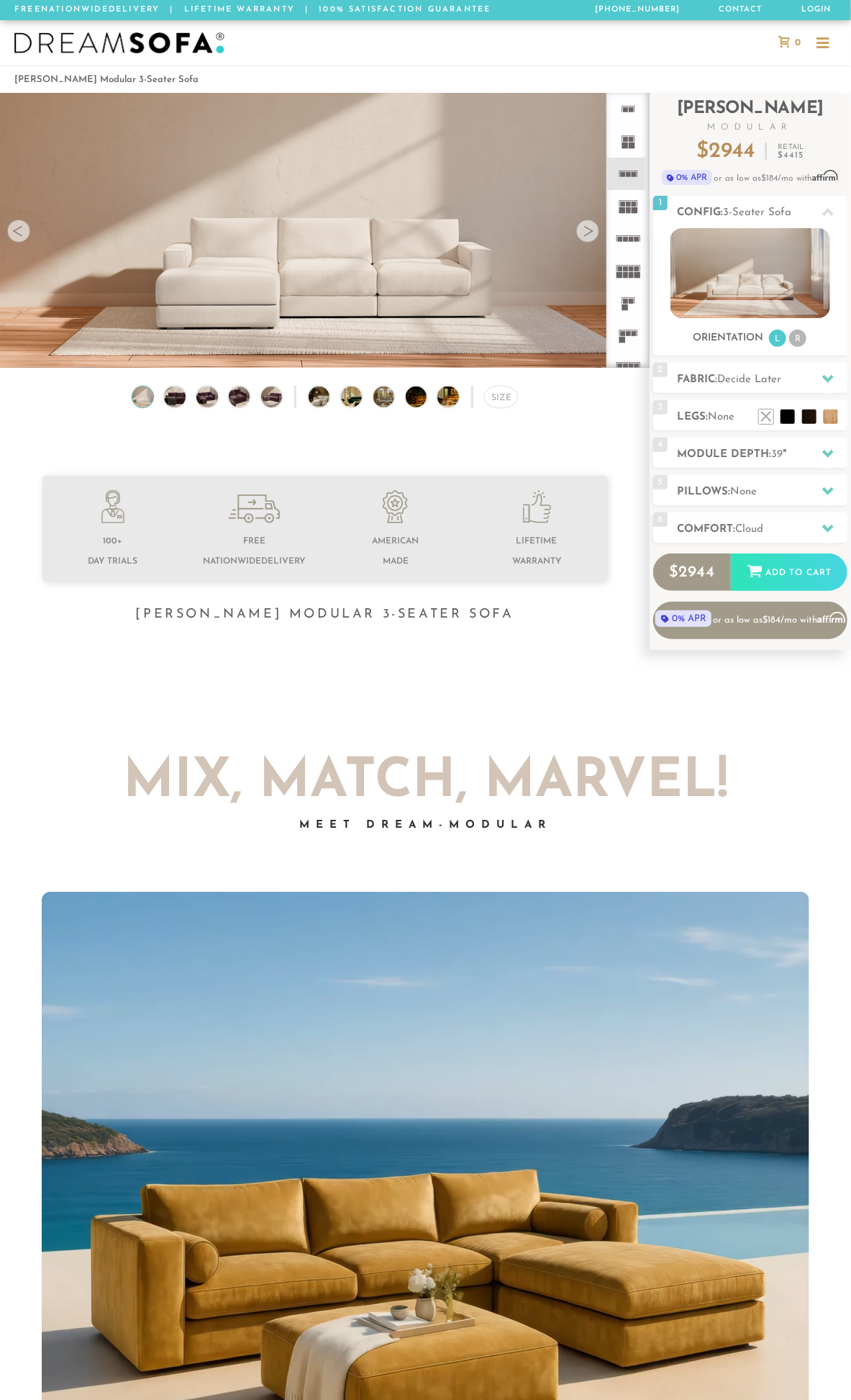
click at [630, 227] on icon at bounding box center [628, 238] width 32 height 32
click at [628, 204] on rect at bounding box center [629, 204] width 5 height 5
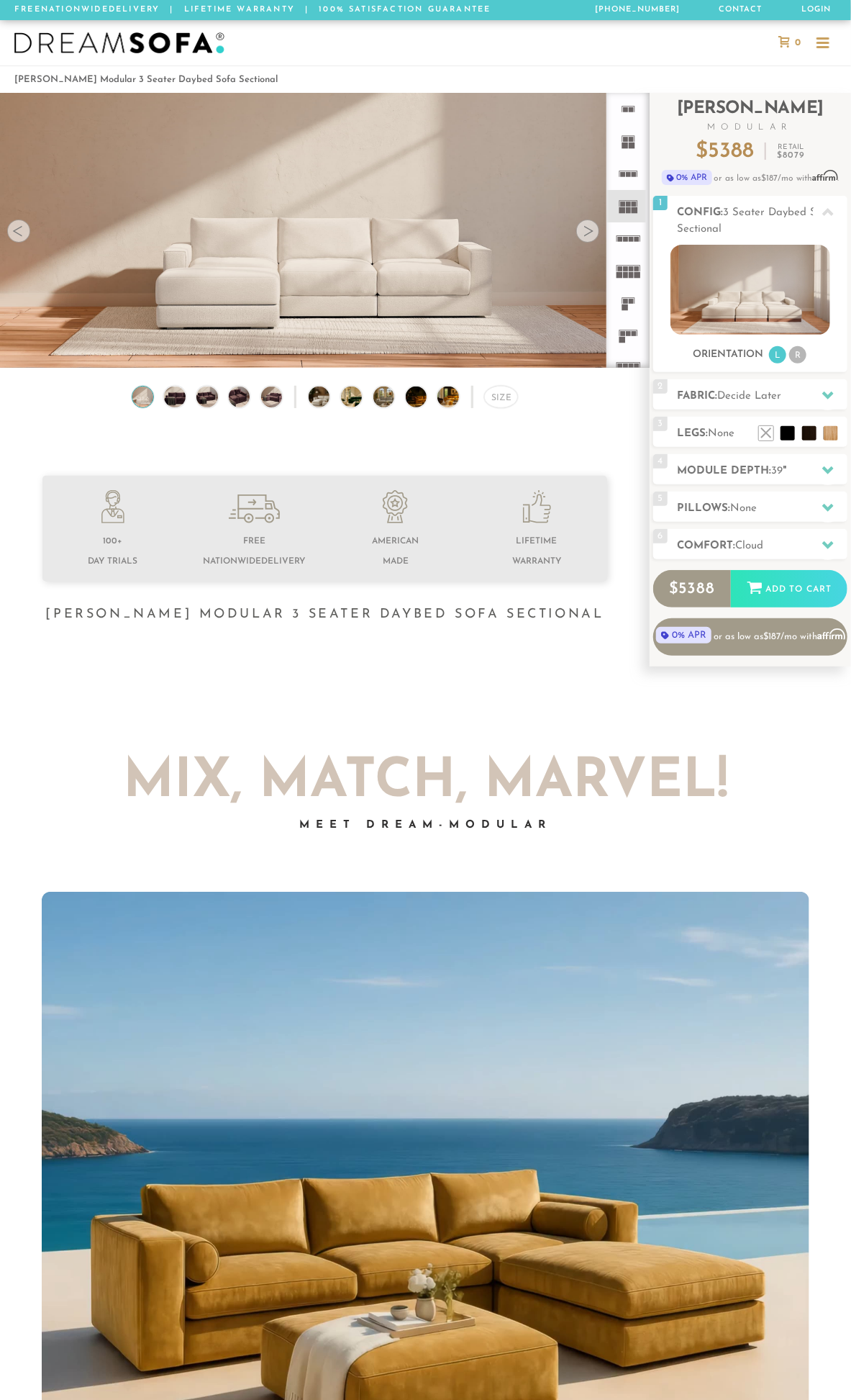
click at [629, 242] on icon at bounding box center [628, 238] width 32 height 32
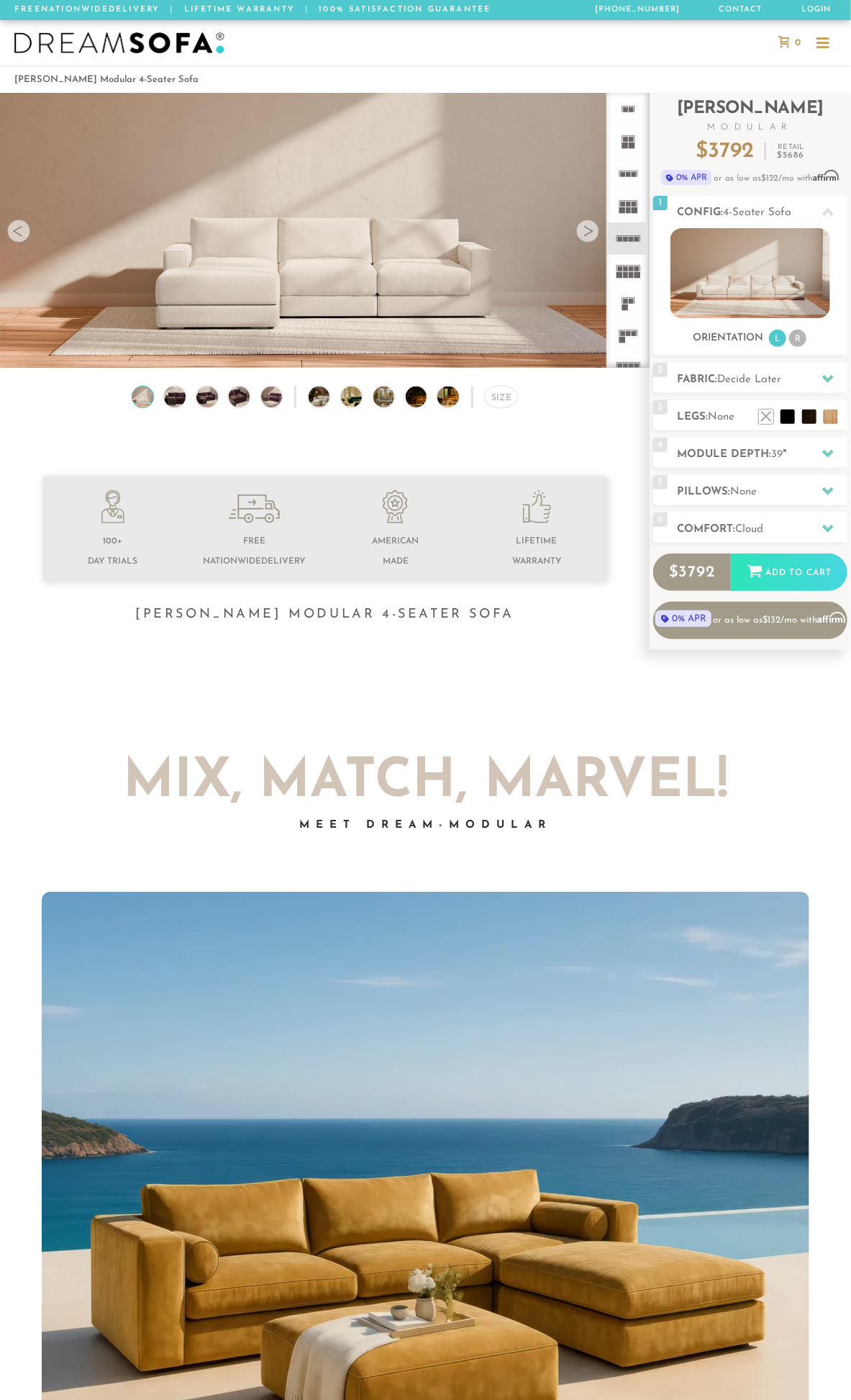
click at [628, 261] on icon at bounding box center [628, 271] width 32 height 32
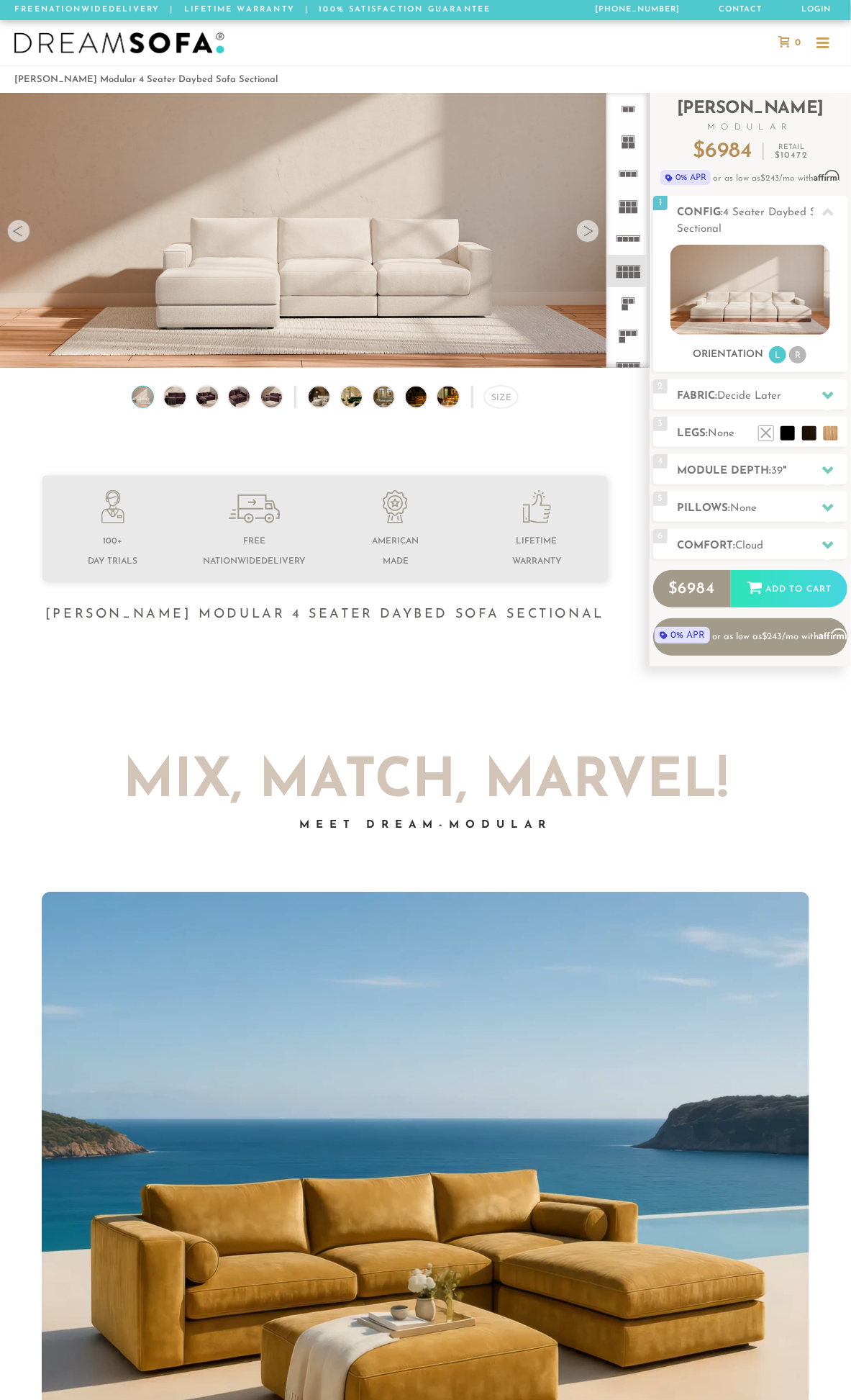
click at [628, 285] on icon at bounding box center [628, 271] width 32 height 32
click at [624, 300] on rect at bounding box center [626, 301] width 5 height 5
click at [627, 322] on icon at bounding box center [628, 336] width 32 height 32
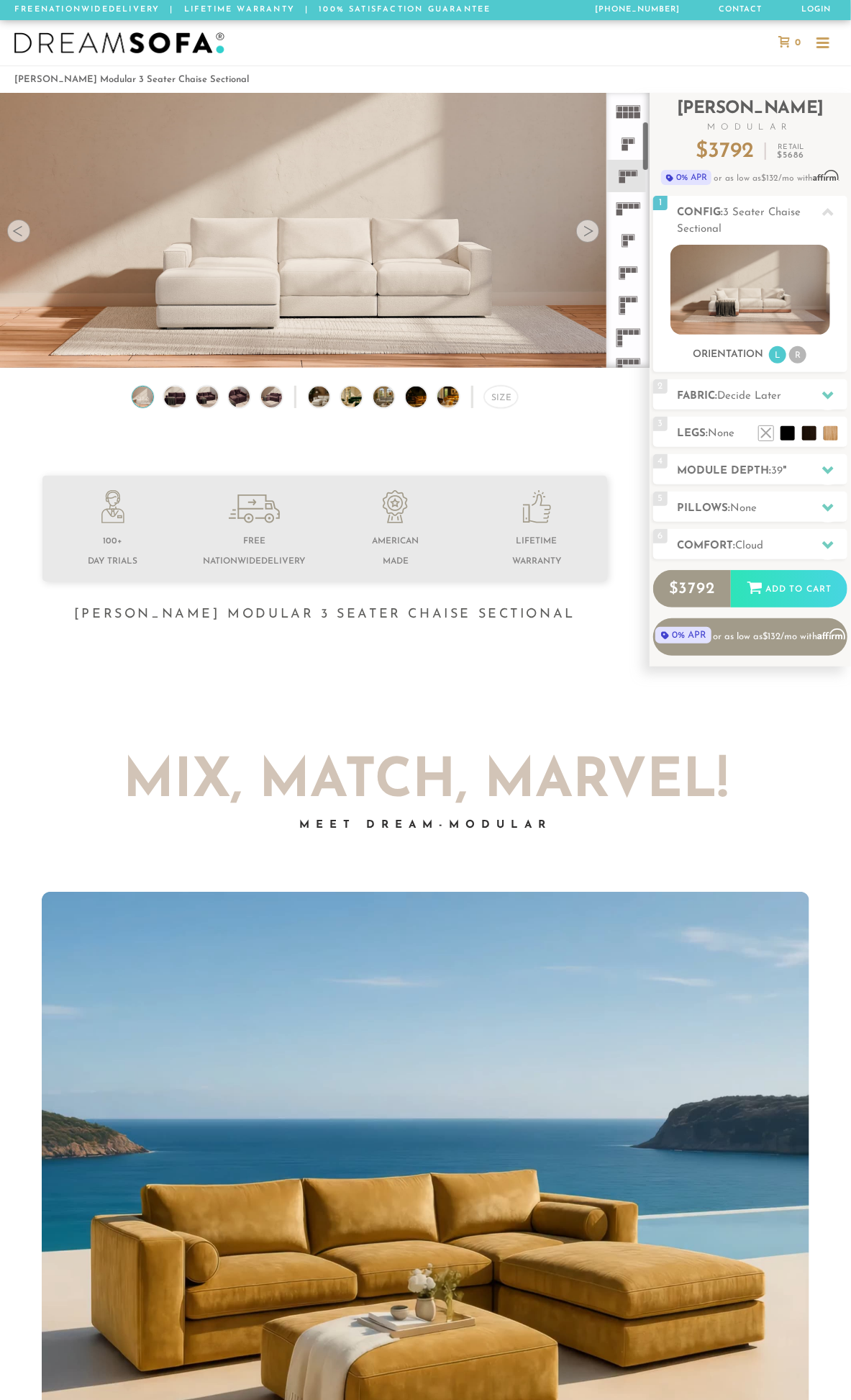
scroll to position [162, 0]
click at [634, 197] on icon at bounding box center [628, 206] width 32 height 32
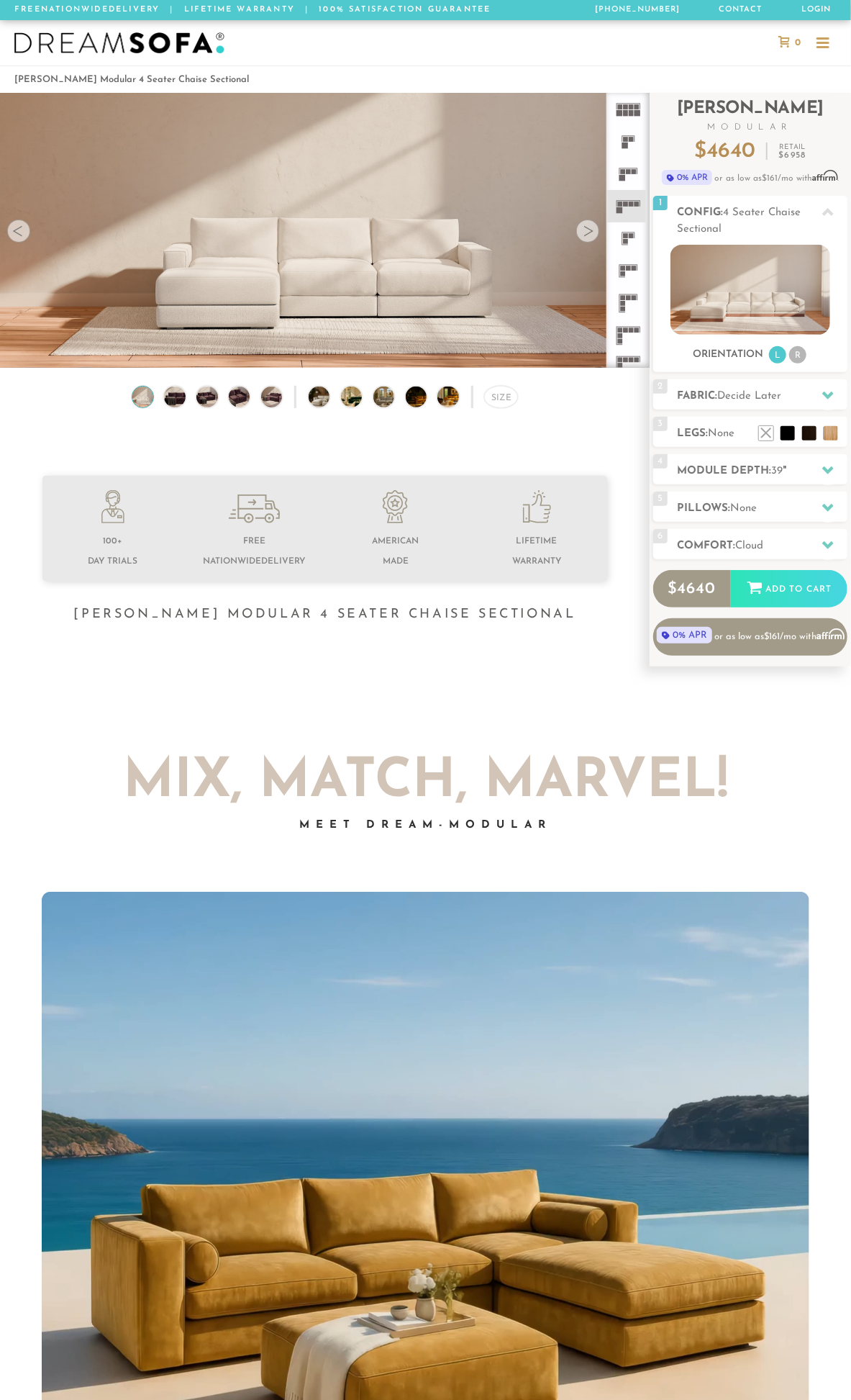
click at [629, 235] on rect at bounding box center [631, 235] width 5 height 5
click at [631, 265] on rect at bounding box center [634, 268] width 5 height 5
click at [630, 290] on icon at bounding box center [628, 303] width 32 height 32
click at [629, 320] on icon at bounding box center [628, 336] width 32 height 32
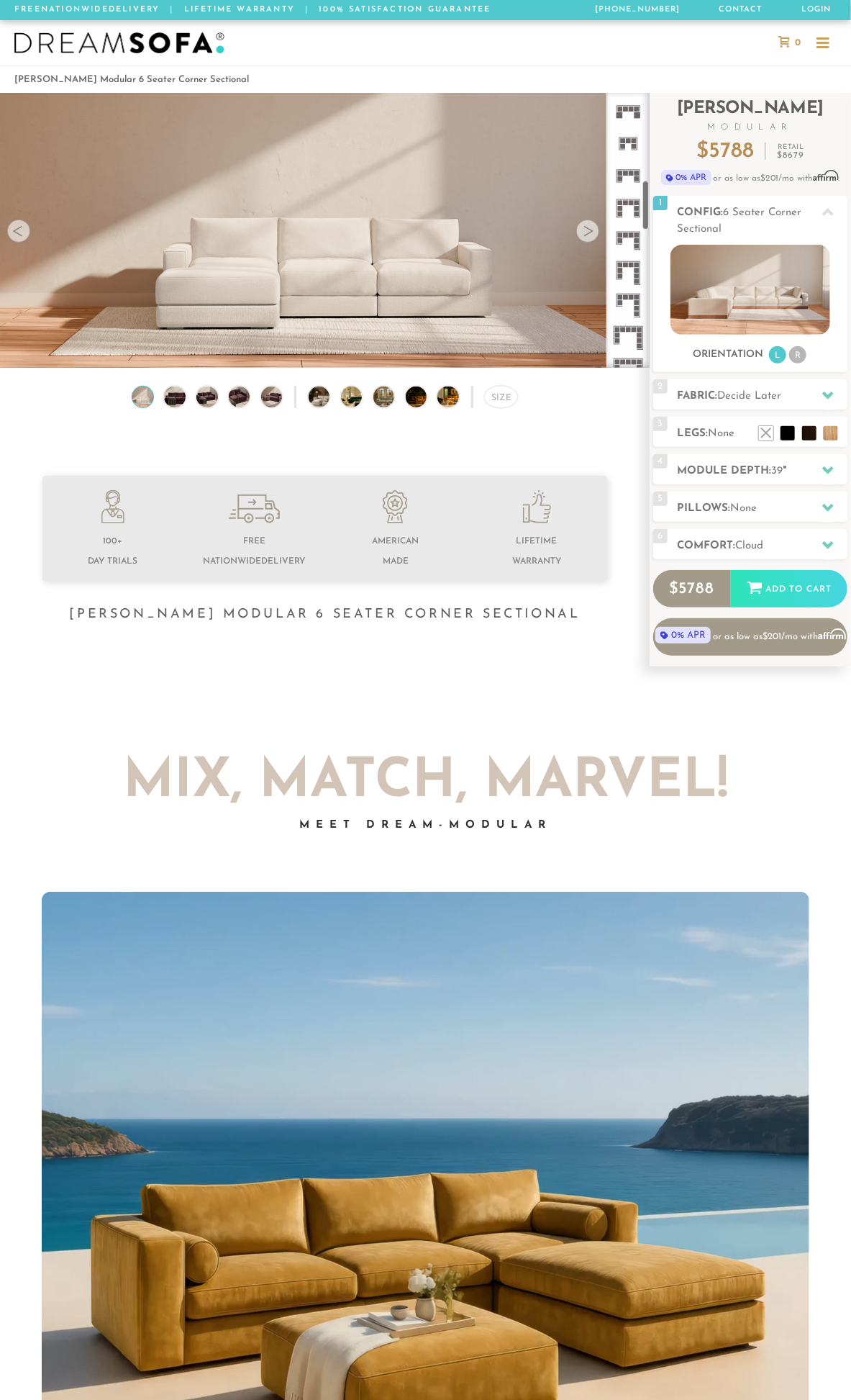
click at [636, 141] on icon at bounding box center [628, 143] width 32 height 32
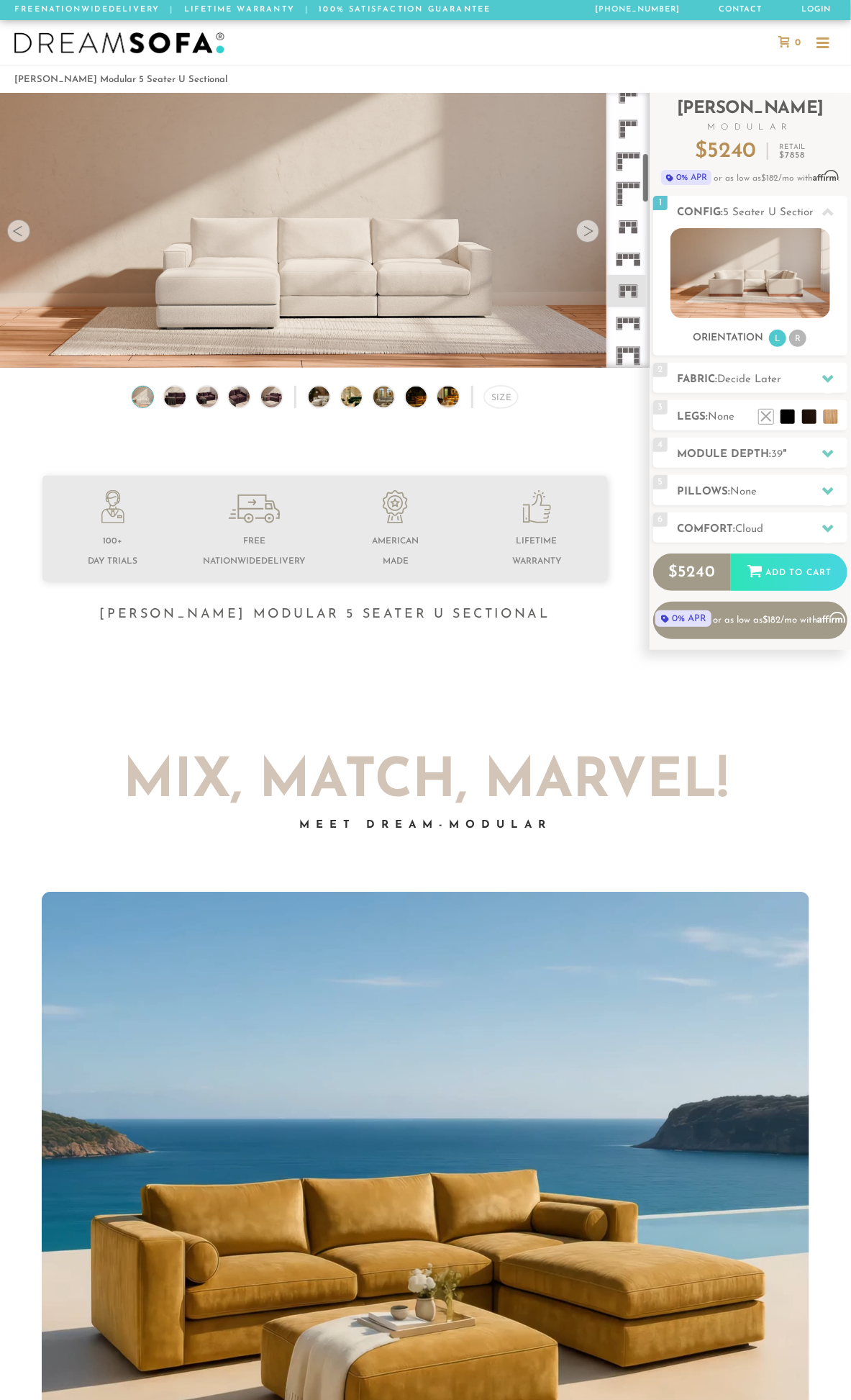
scroll to position [322, 0]
click at [627, 185] on icon at bounding box center [628, 175] width 32 height 32
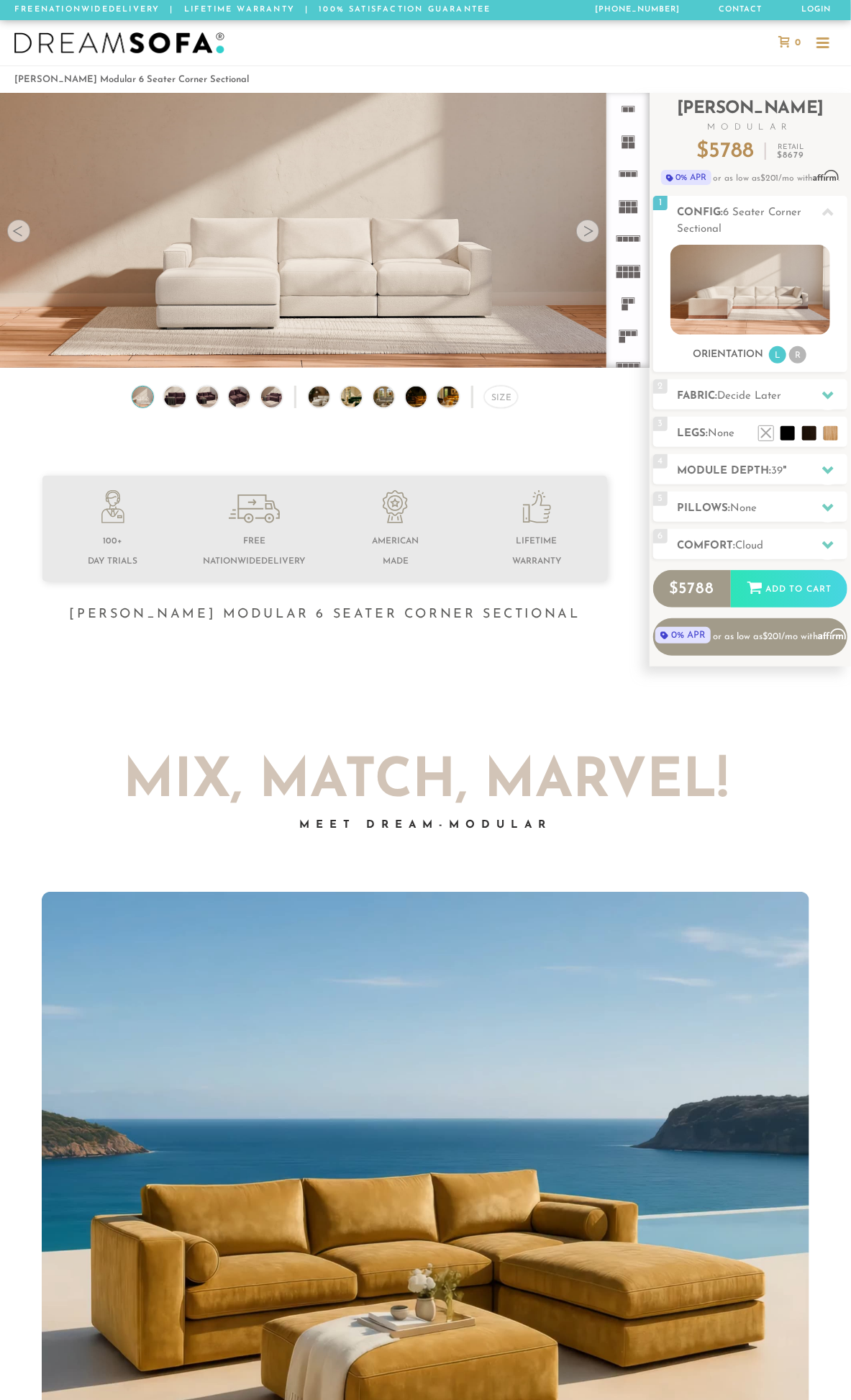
click at [631, 336] on rect at bounding box center [634, 334] width 5 height 5
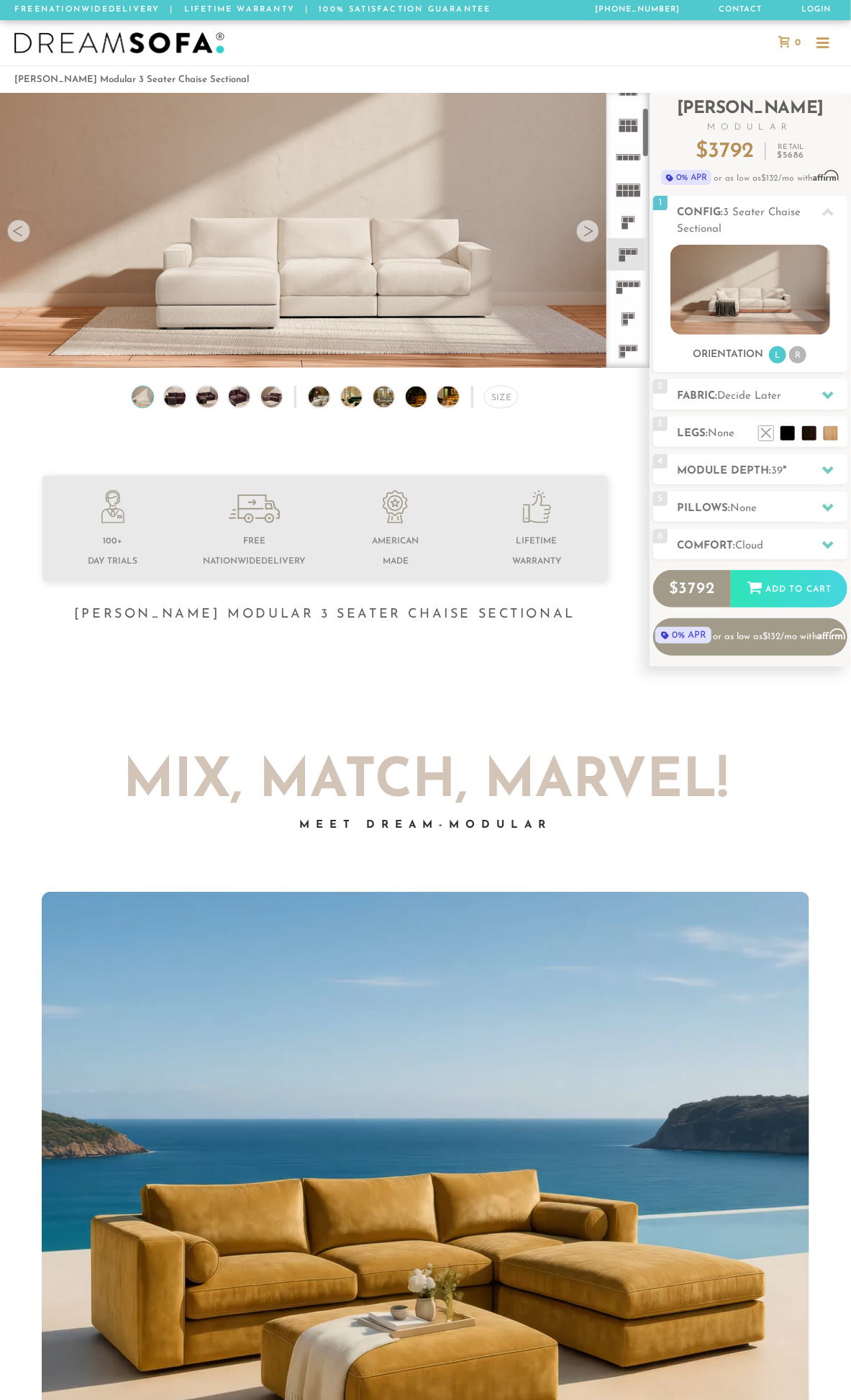
scroll to position [83, 0]
click at [743, 209] on span "3 Seater Chaise Sectional" at bounding box center [739, 220] width 124 height 27
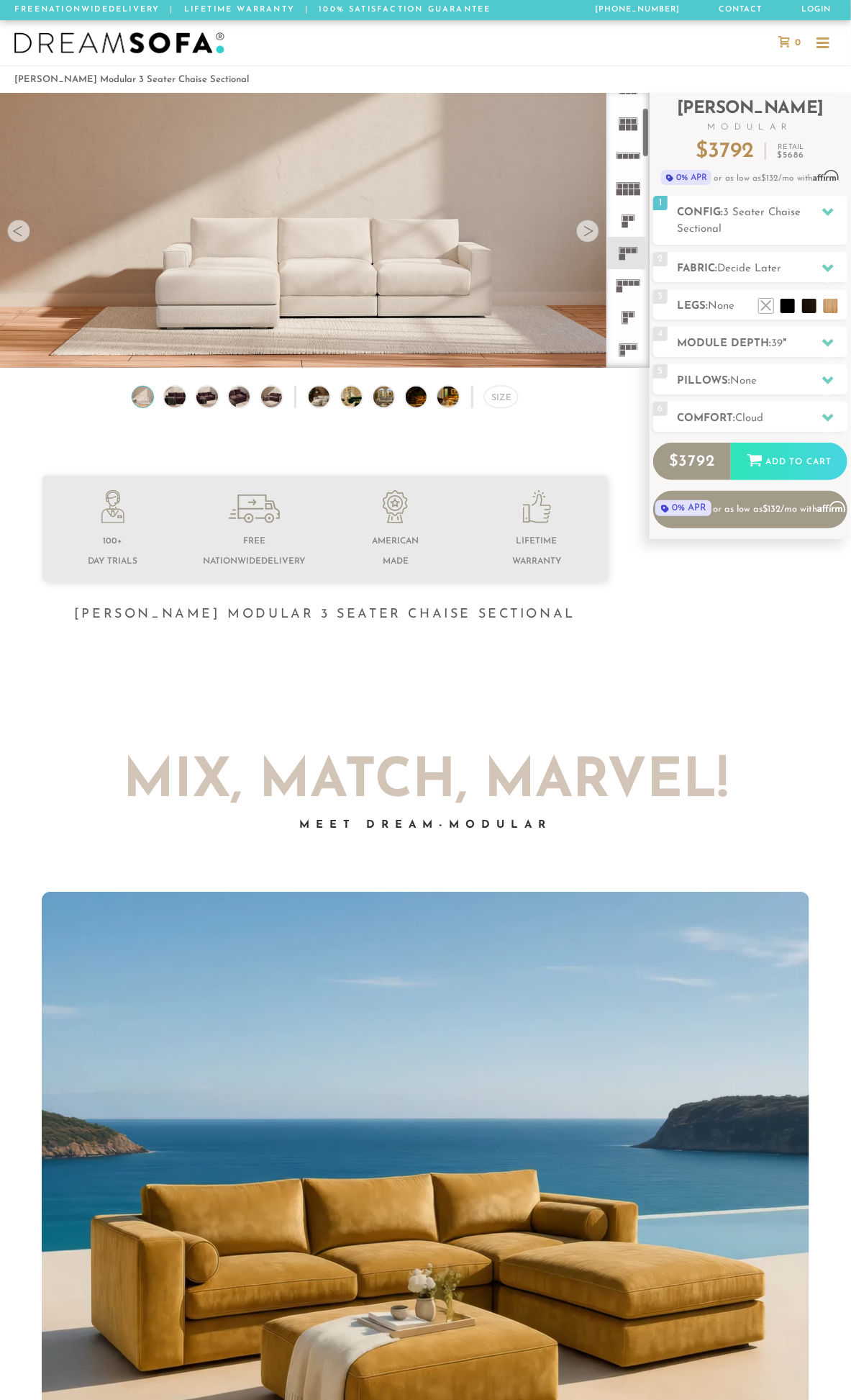
click at [635, 285] on icon at bounding box center [628, 285] width 32 height 32
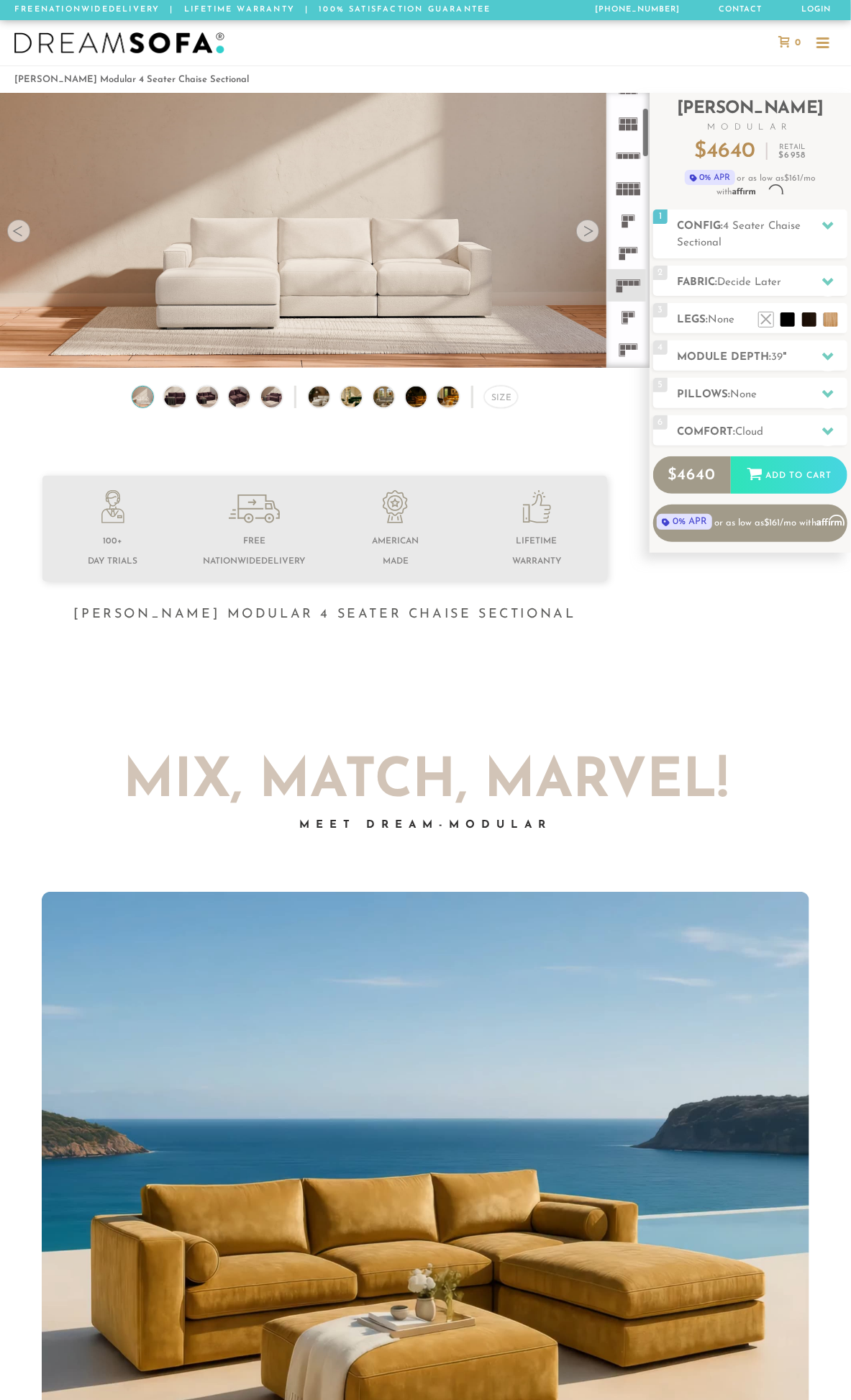
click at [628, 304] on icon at bounding box center [628, 317] width 32 height 32
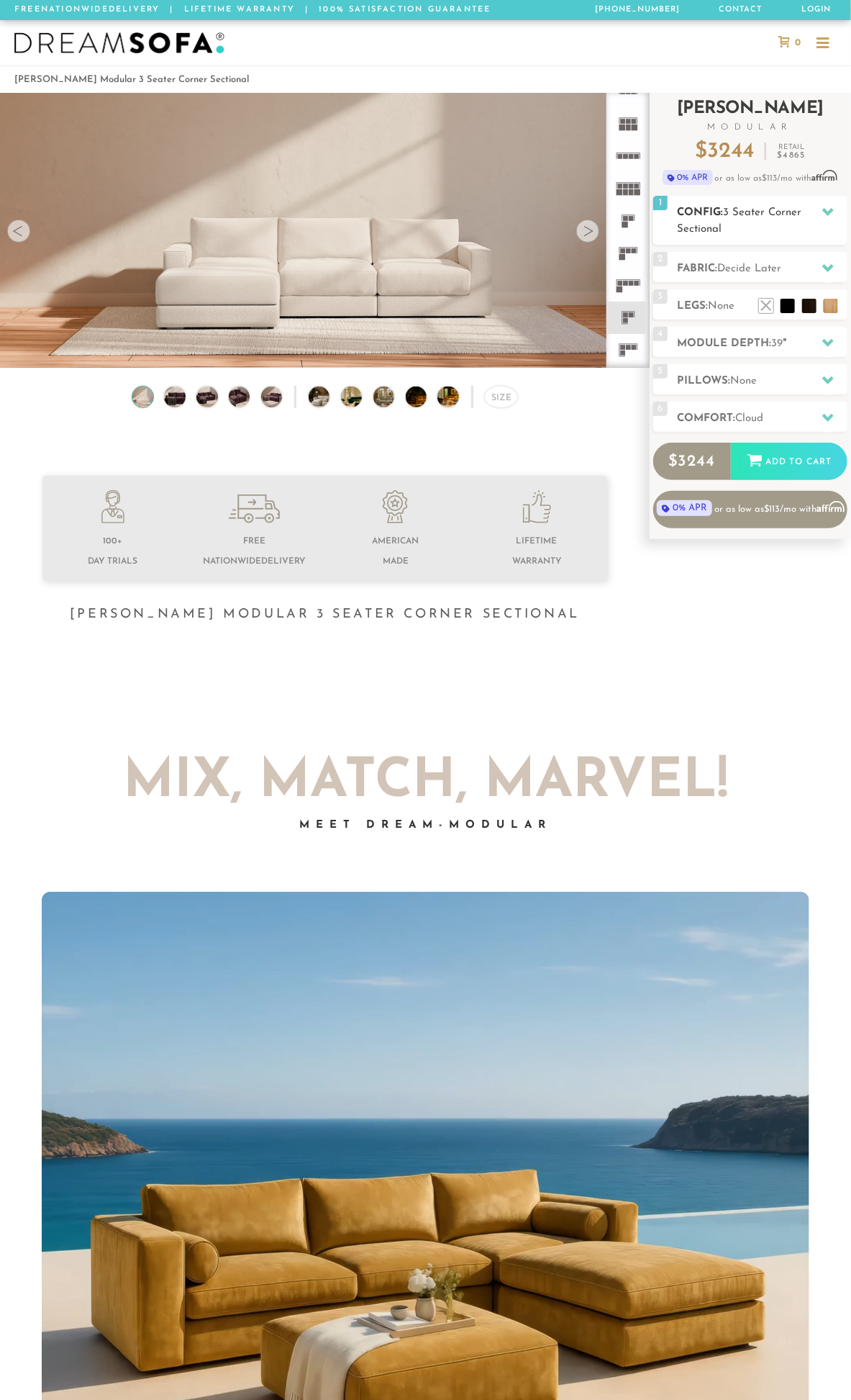
click at [758, 210] on span "3 Seater Corner Sectional" at bounding box center [739, 220] width 125 height 27
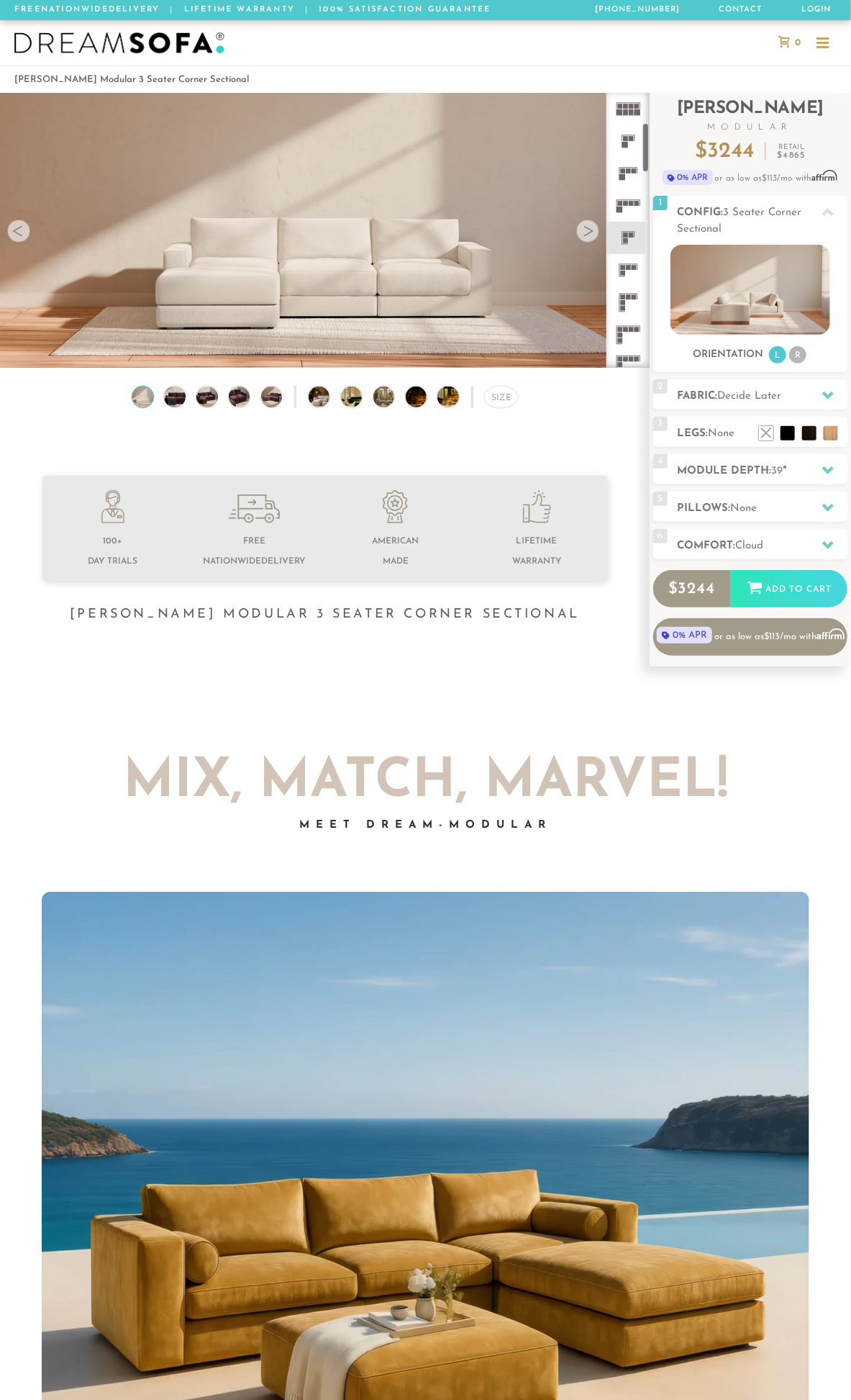
scroll to position [165, 0]
click at [624, 277] on icon at bounding box center [628, 267] width 32 height 32
click at [620, 305] on icon at bounding box center [628, 299] width 32 height 32
click at [617, 327] on rect at bounding box center [620, 327] width 5 height 5
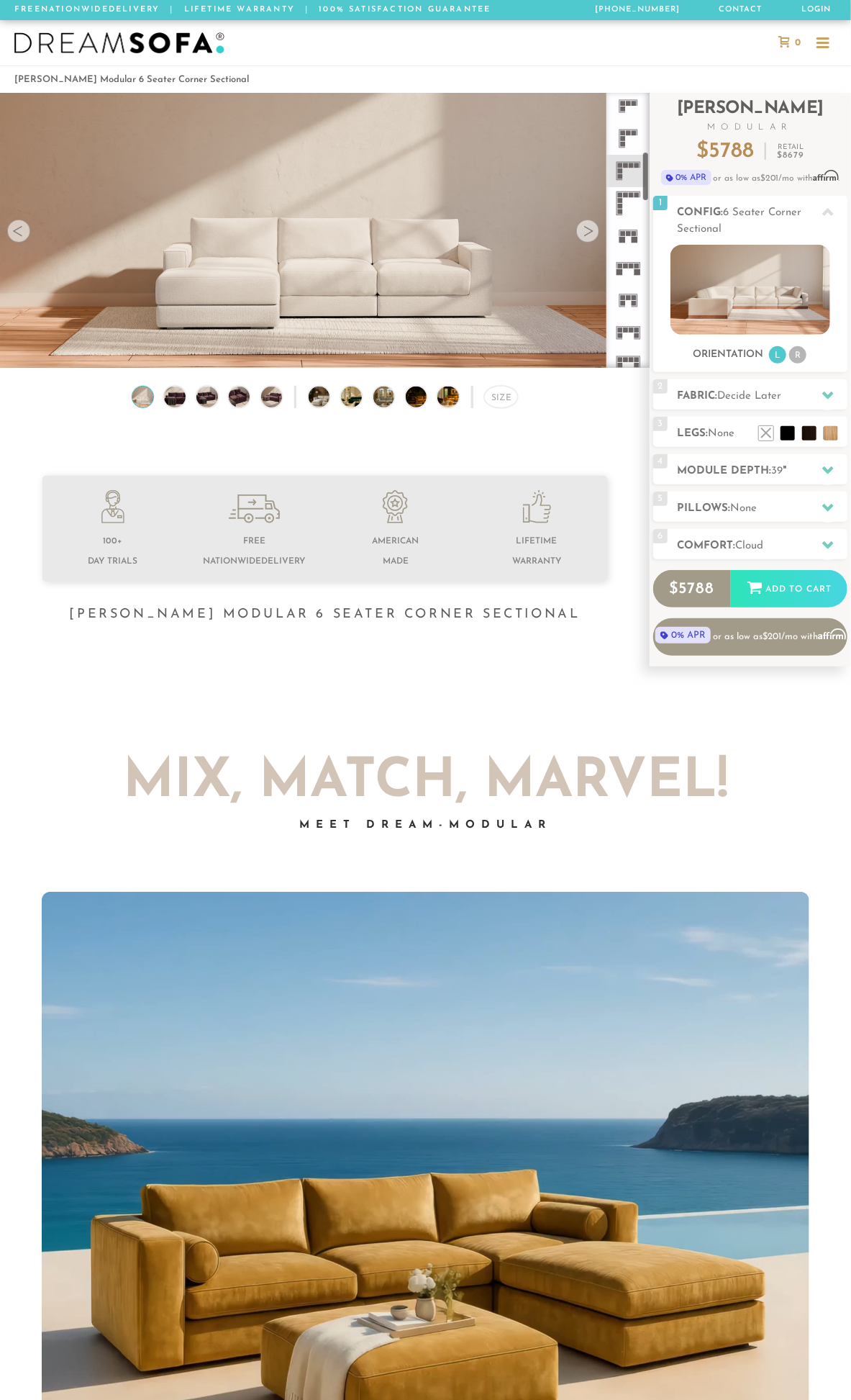
click at [617, 230] on icon at bounding box center [628, 235] width 32 height 32
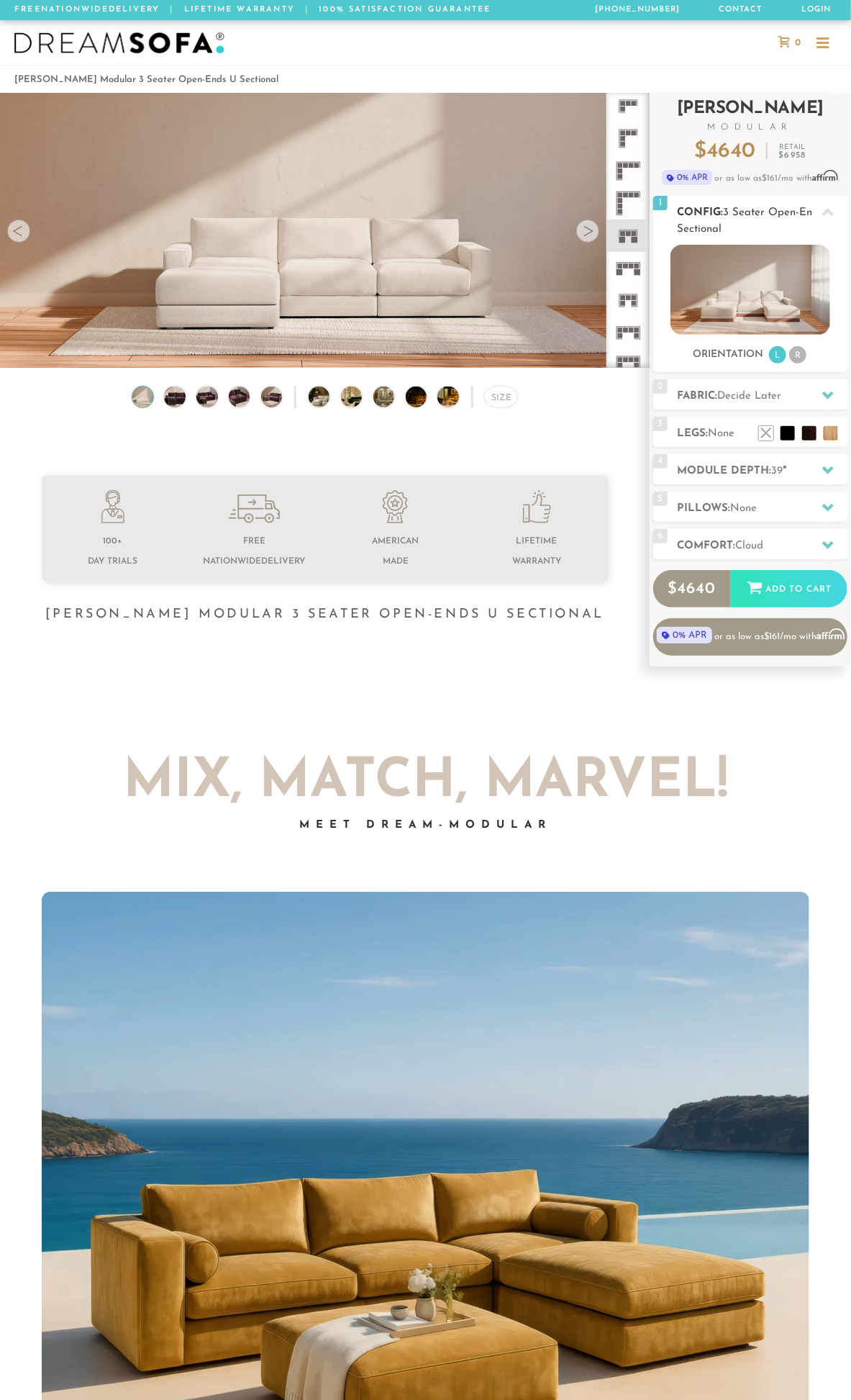
click at [802, 219] on h2 "Config: 3 Seater Open-Ends U Sectional" at bounding box center [762, 221] width 170 height 33
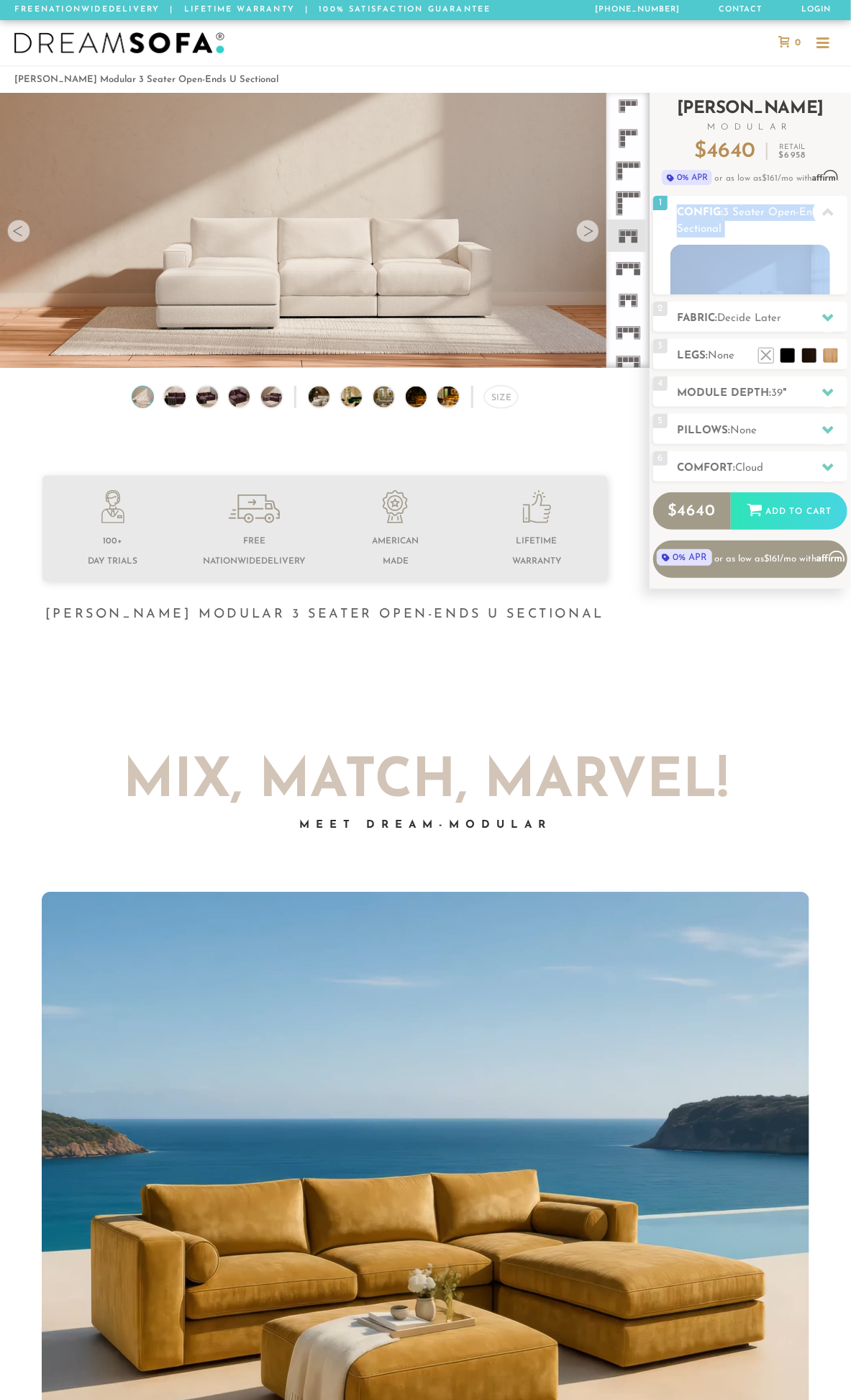
click at [802, 219] on h2 "Config: 3 Seater Open-Ends U Sectional" at bounding box center [762, 221] width 170 height 33
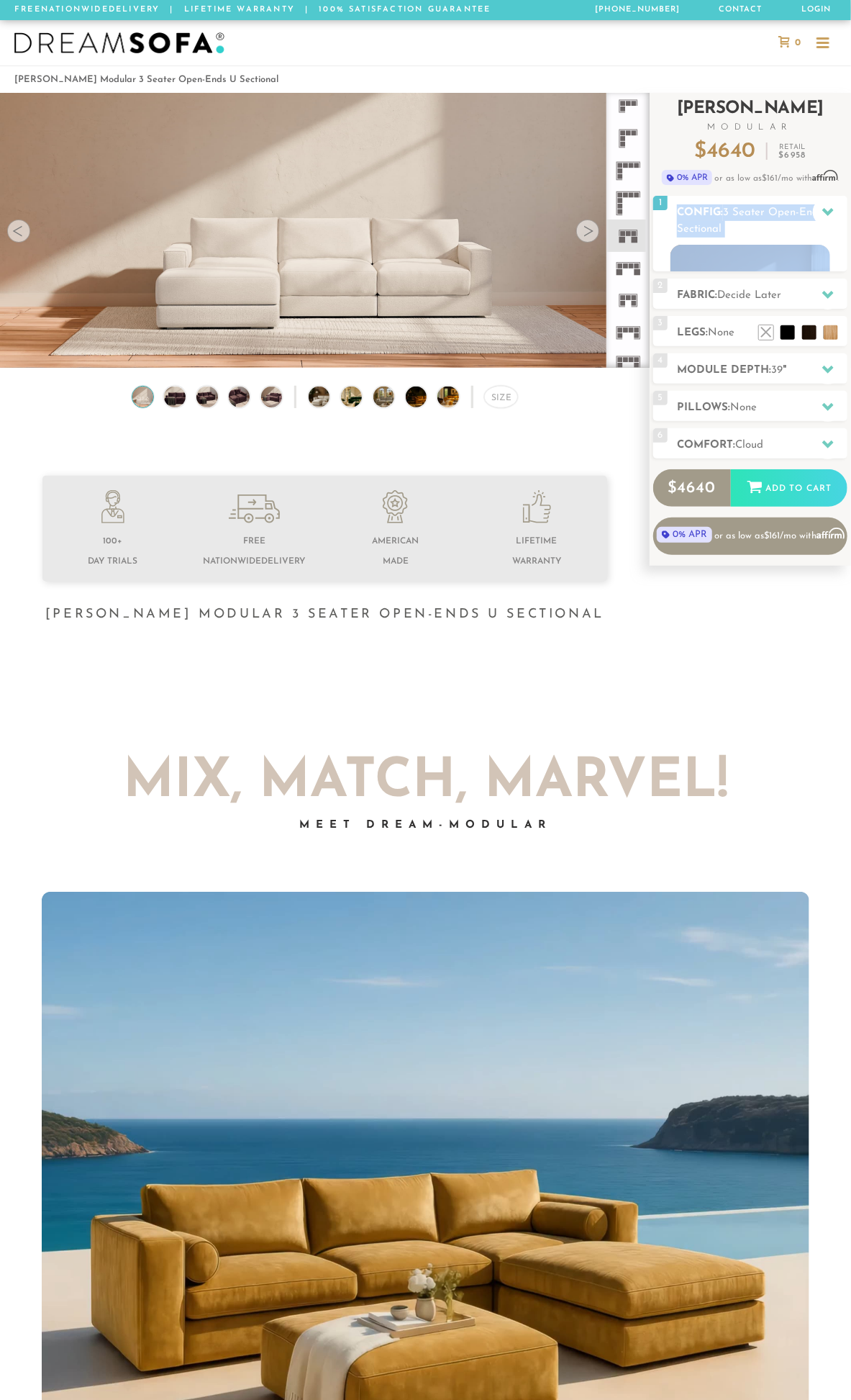
click at [802, 219] on h2 "Config: 3 Seater Open-Ends U Sectional" at bounding box center [762, 221] width 170 height 33
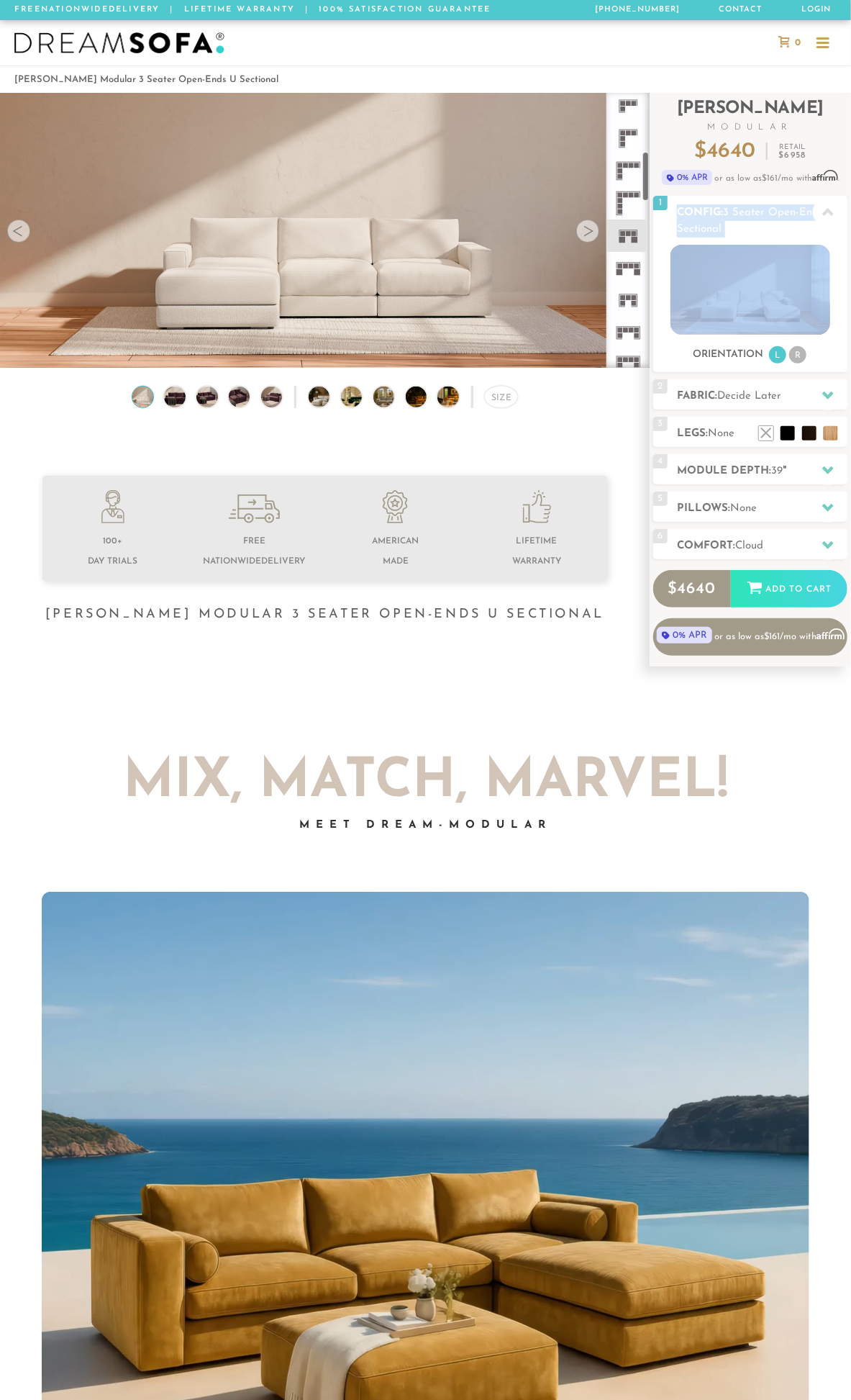
copy div "Config: 3 Seater Open-Ends U Sectional R"
click at [765, 234] on h2 "Config: 3 Seater Open-Ends U Sectional" at bounding box center [762, 221] width 170 height 33
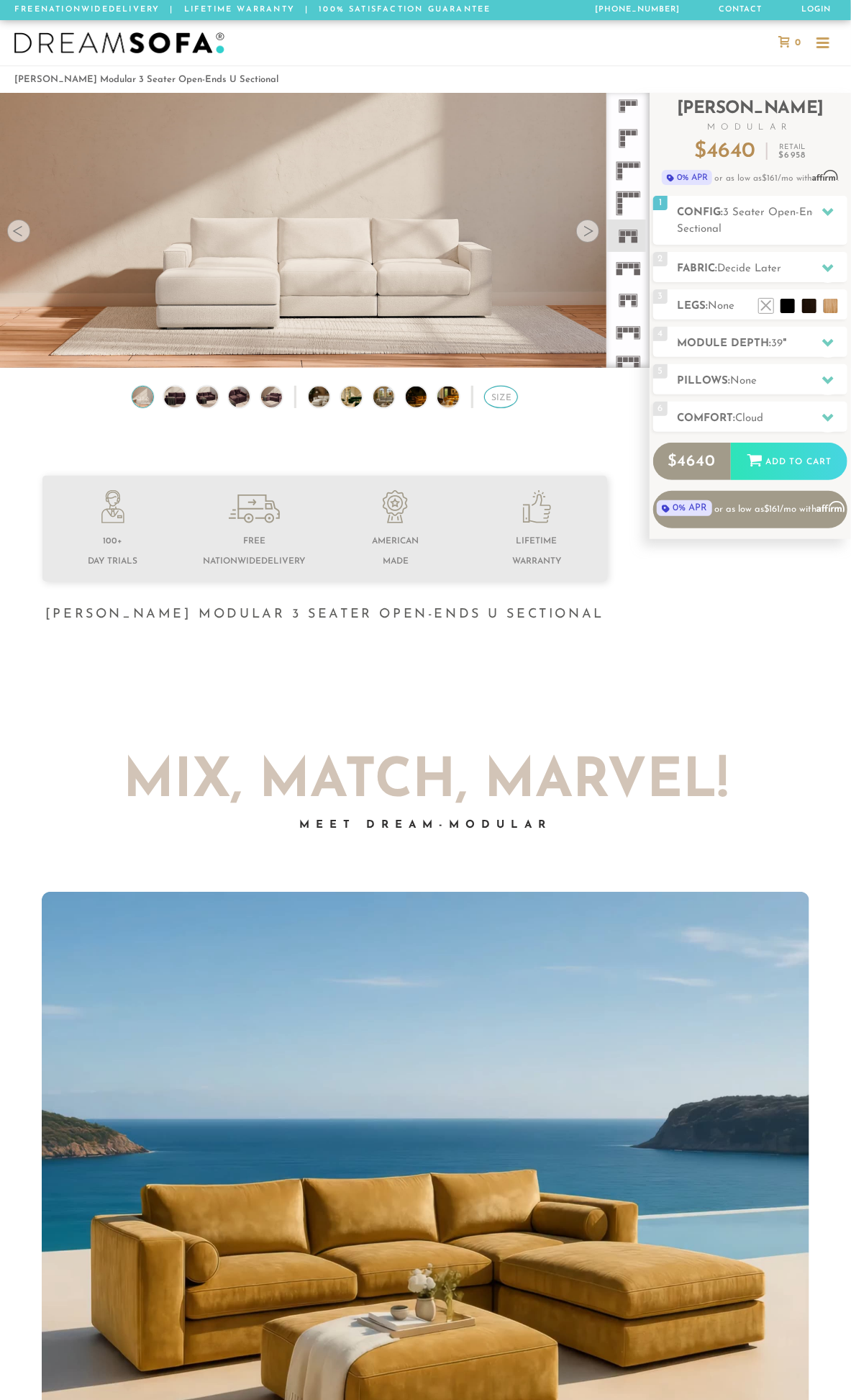
click at [493, 406] on div "Size" at bounding box center [501, 396] width 34 height 22
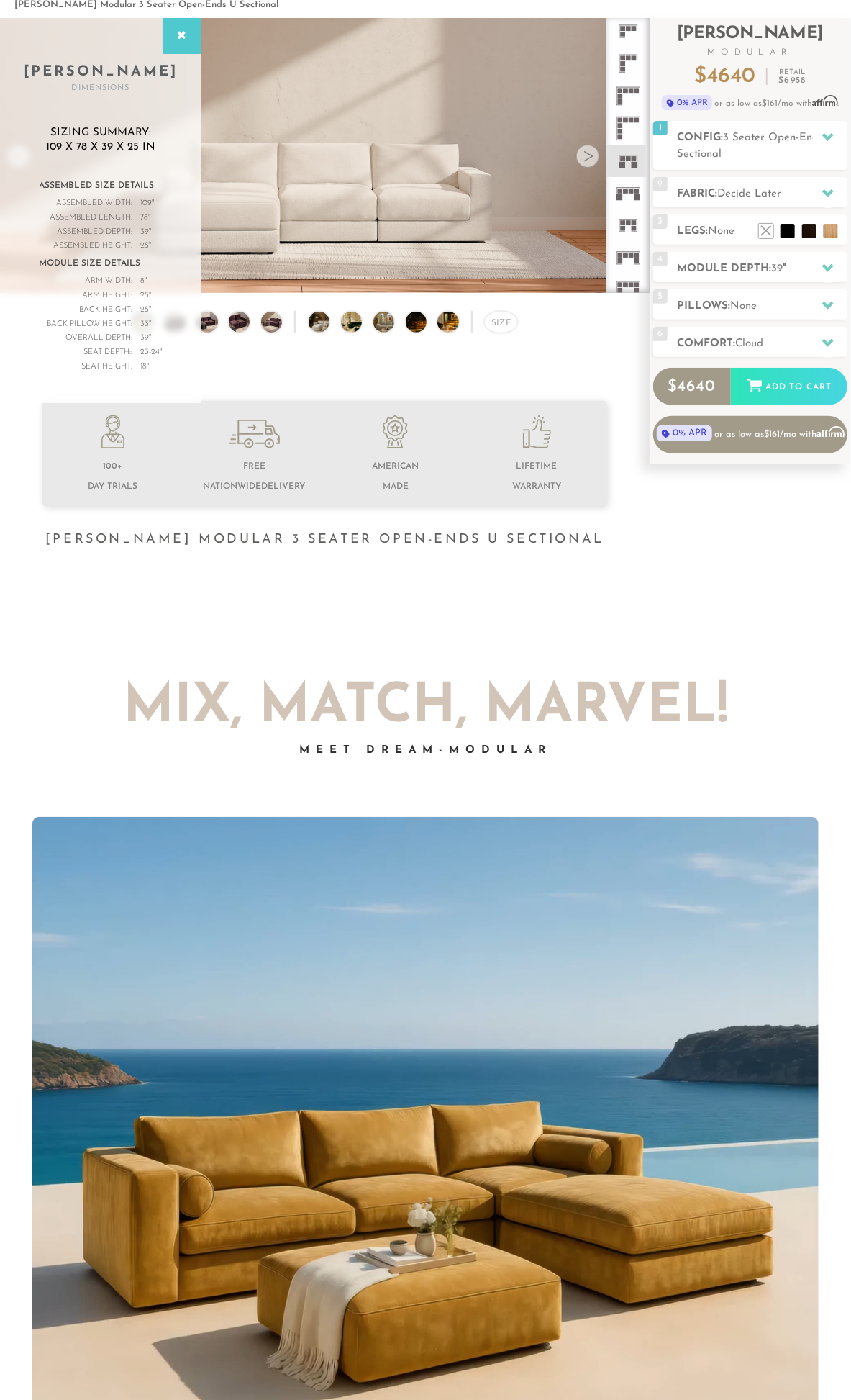
scroll to position [83, 0]
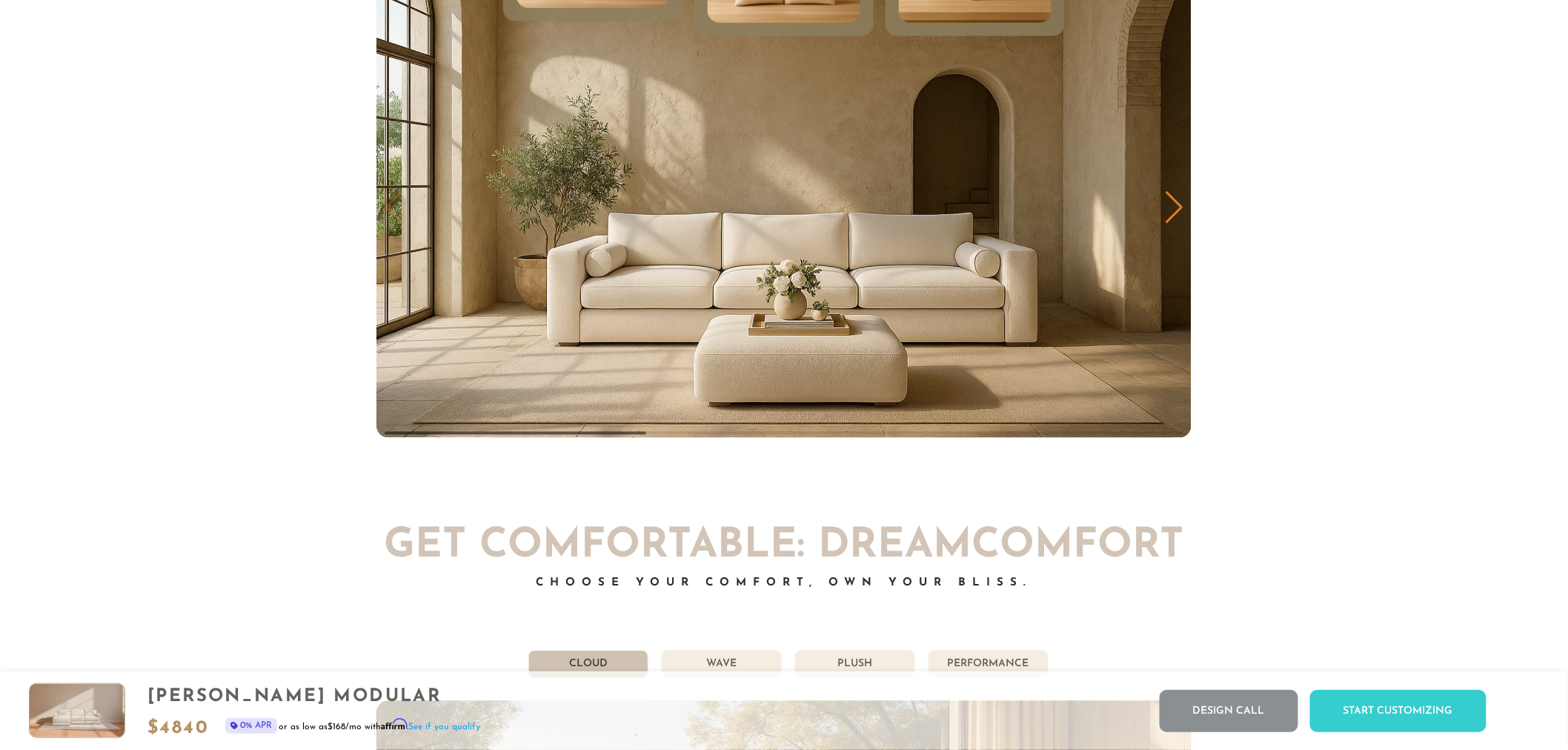
scroll to position [8241, 0]
